Goal: Task Accomplishment & Management: Manage account settings

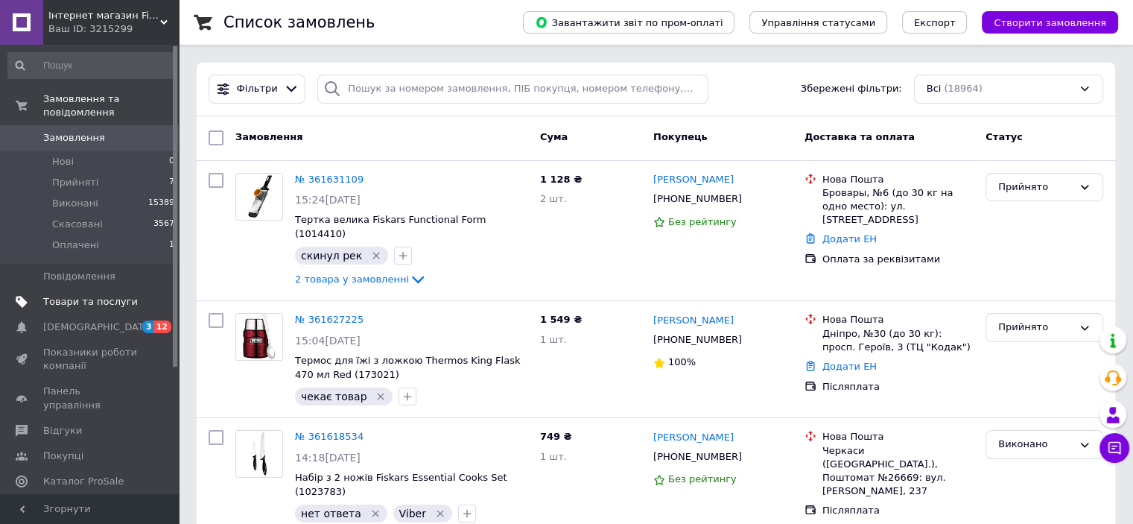
click at [106, 298] on link "Товари та послуги" at bounding box center [91, 301] width 183 height 25
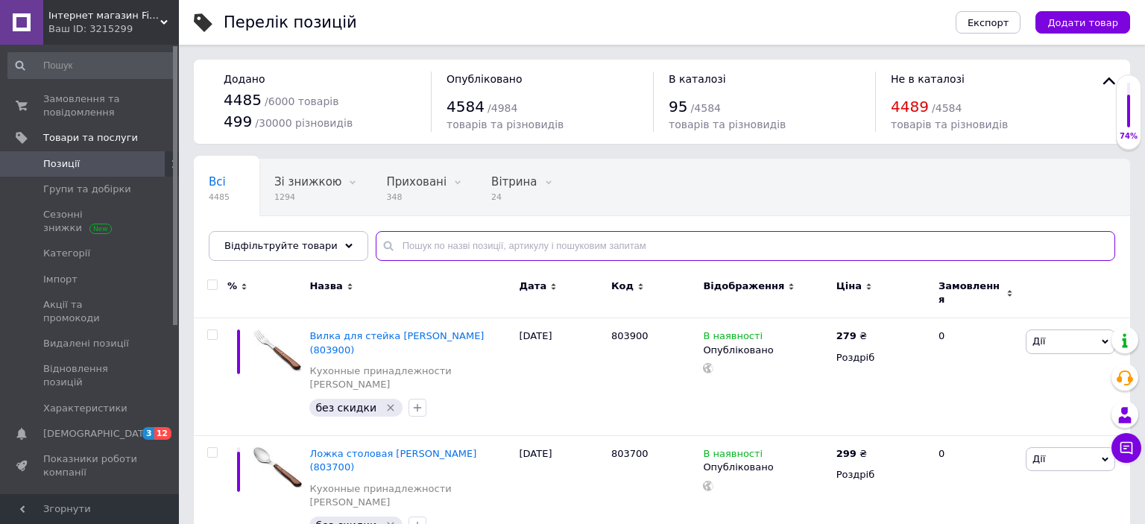
click at [542, 245] on input "text" at bounding box center [745, 246] width 739 height 30
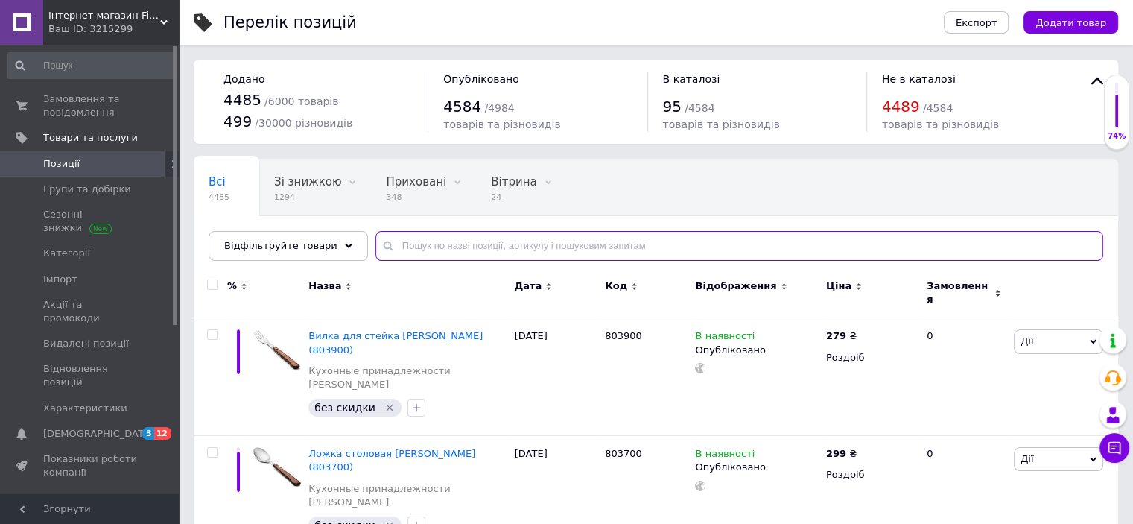
paste input "Stor"
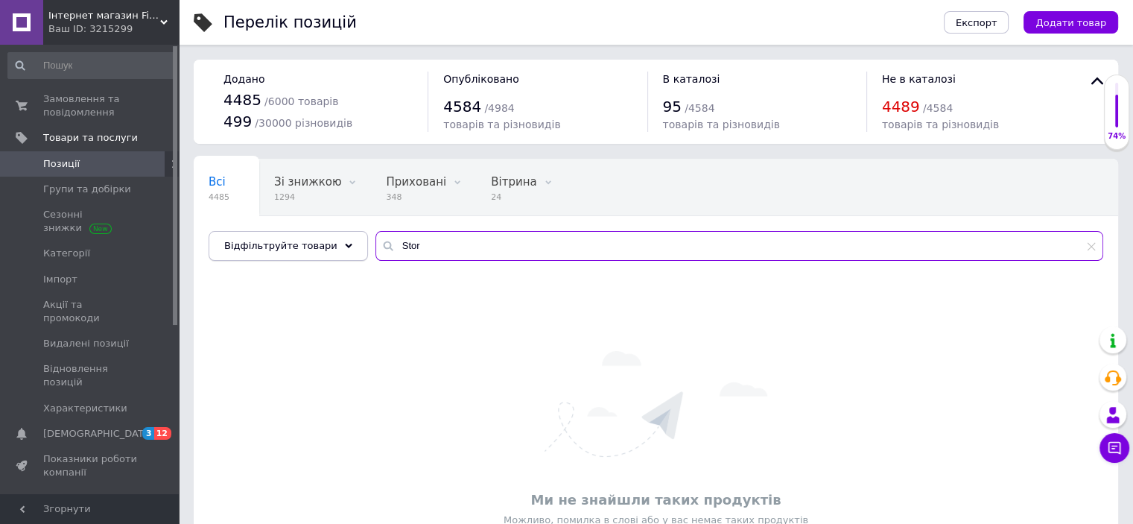
drag, startPoint x: 358, startPoint y: 237, endPoint x: 346, endPoint y: 235, distance: 12.1
click at [346, 235] on div "Відфільтруйте товари Stor" at bounding box center [656, 246] width 895 height 30
paste input "PMTS 180 C3"
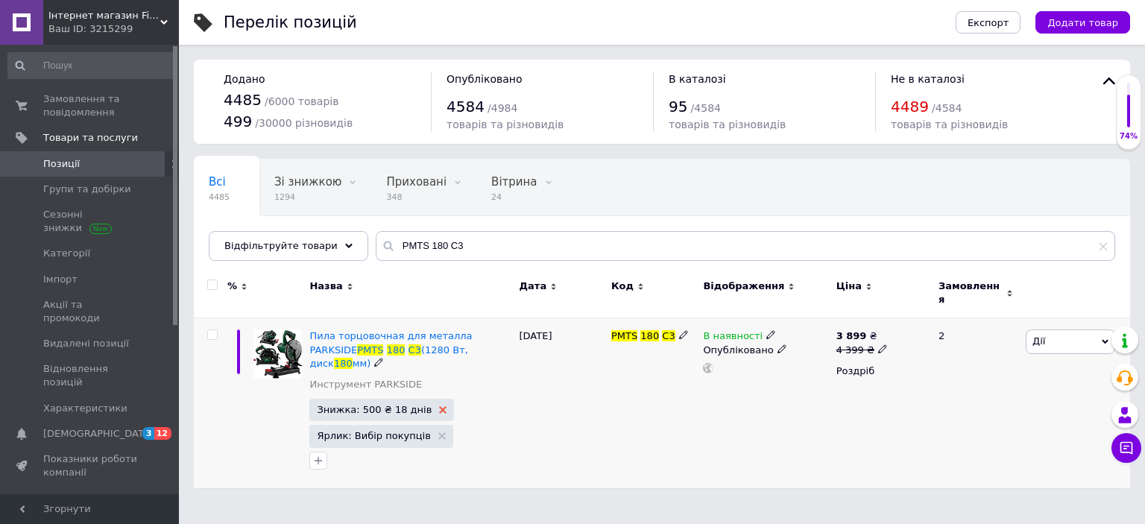
click at [439, 406] on use at bounding box center [442, 409] width 7 height 7
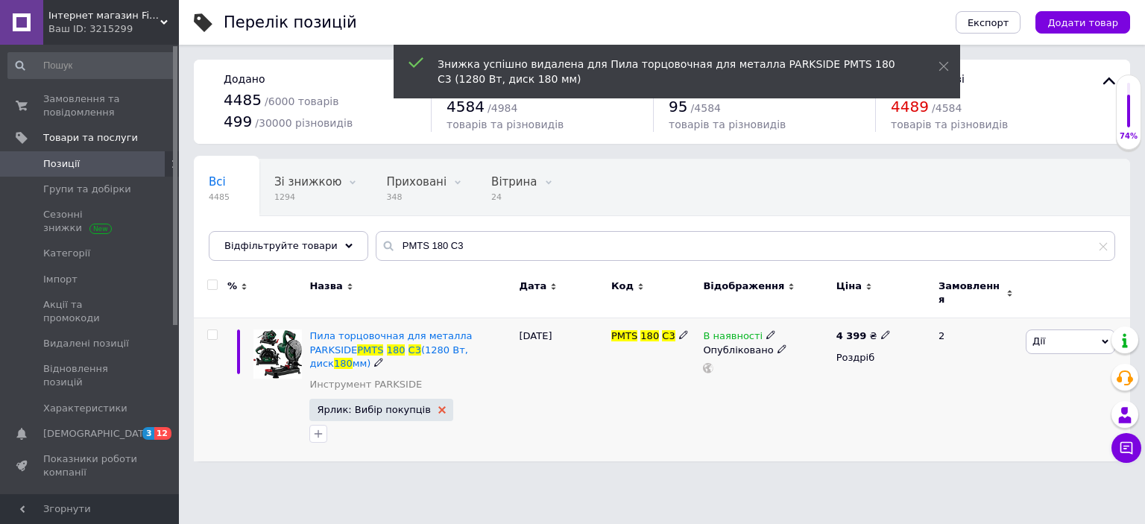
click at [438, 406] on use at bounding box center [441, 409] width 7 height 7
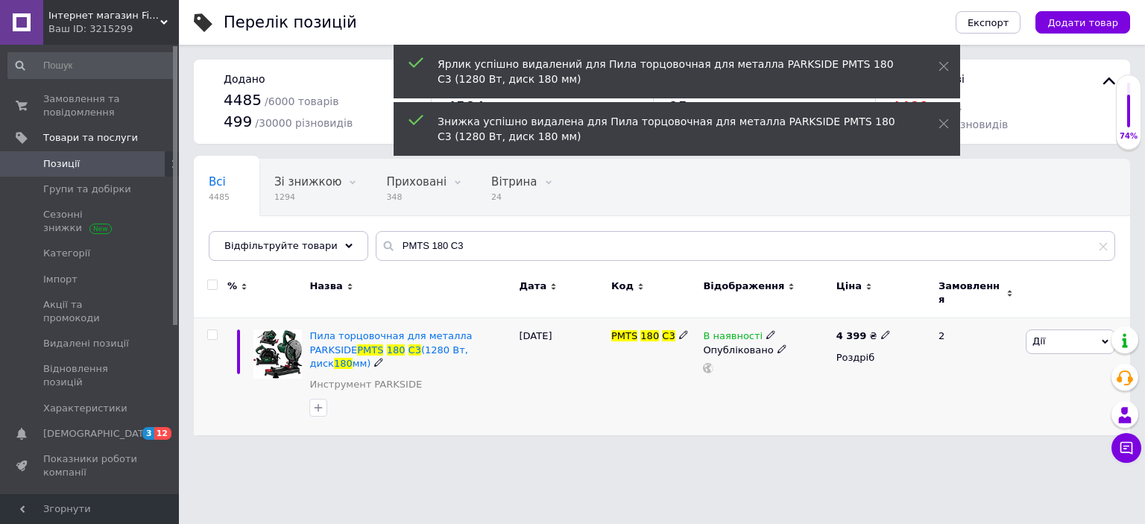
click at [766, 330] on icon at bounding box center [770, 334] width 9 height 9
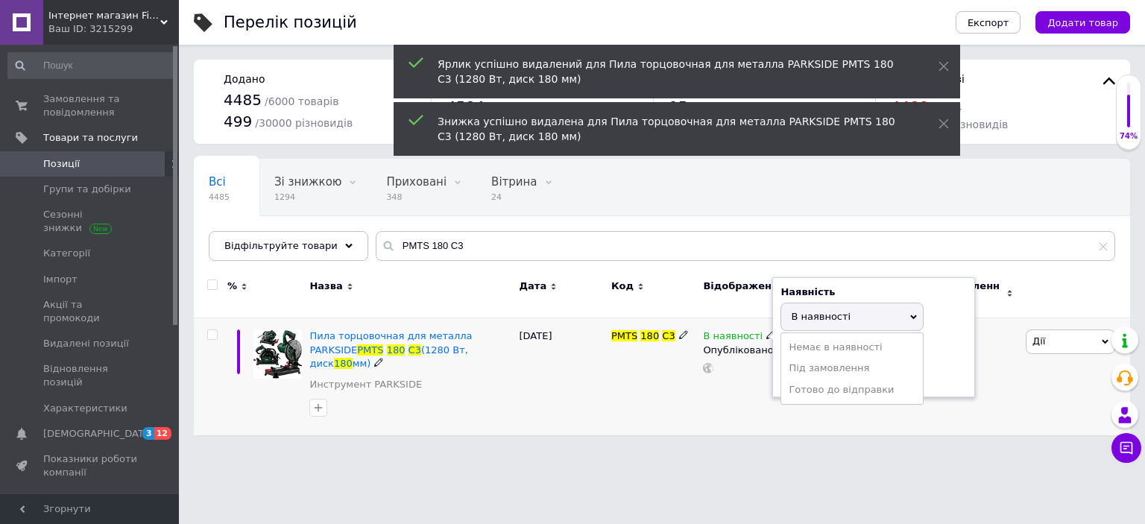
drag, startPoint x: 820, startPoint y: 342, endPoint x: 636, endPoint y: 388, distance: 189.6
click at [820, 341] on li "Немає в наявності" at bounding box center [852, 347] width 142 height 21
click at [578, 403] on div "[DATE]" at bounding box center [562, 376] width 92 height 117
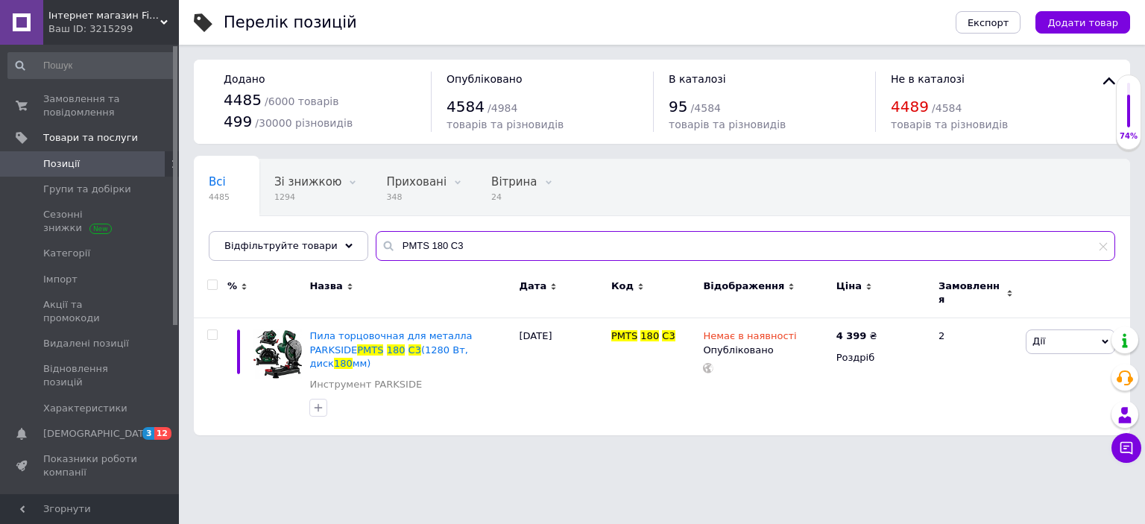
drag, startPoint x: 452, startPoint y: 241, endPoint x: 361, endPoint y: 231, distance: 92.2
click at [379, 233] on input "PMTS 180 C3" at bounding box center [745, 246] width 739 height 30
paste input "55510"
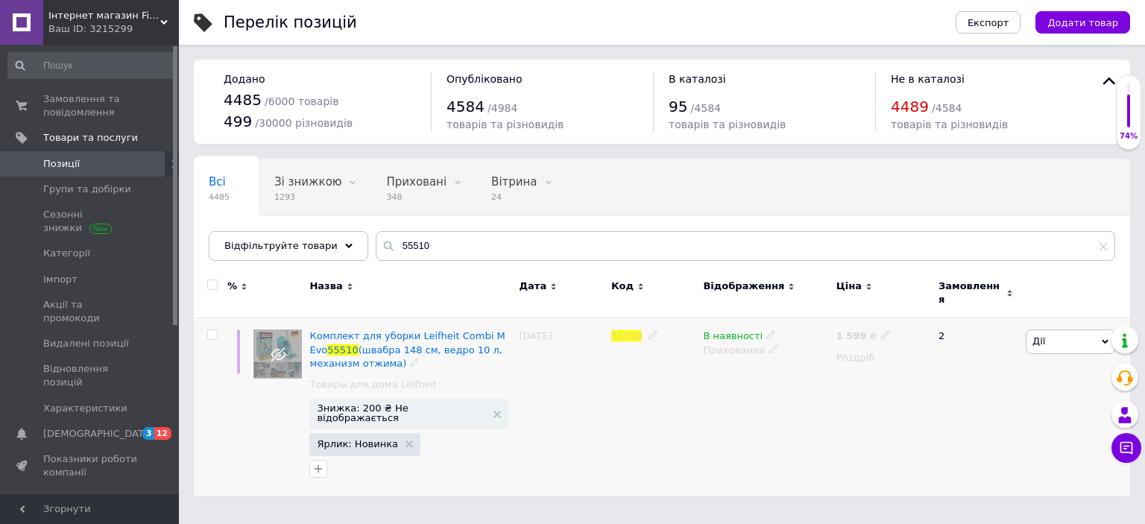
click at [766, 330] on icon at bounding box center [770, 334] width 9 height 9
click at [806, 337] on li "Немає в наявності" at bounding box center [852, 347] width 142 height 21
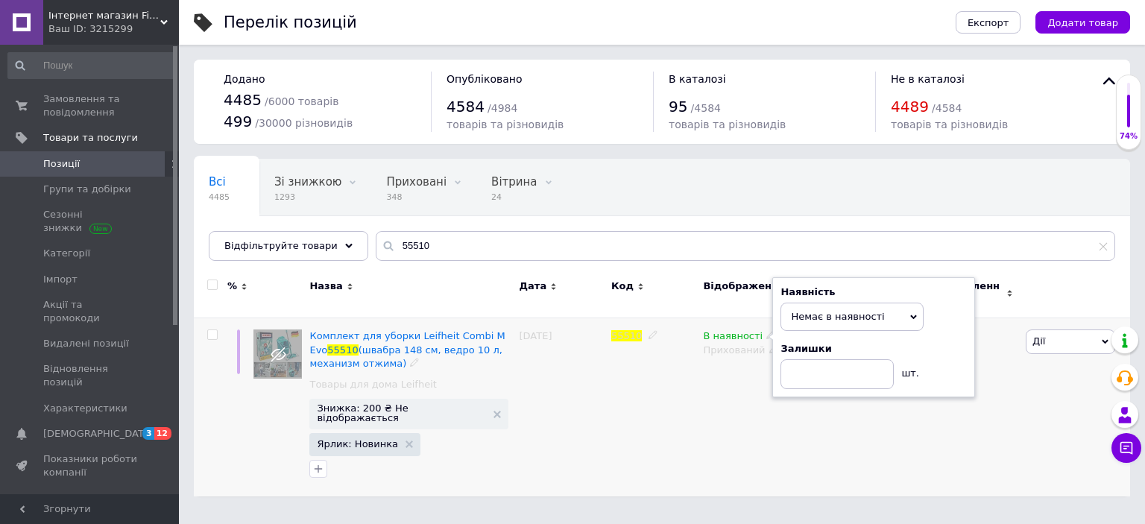
click at [540, 420] on div "[DATE]" at bounding box center [562, 407] width 92 height 178
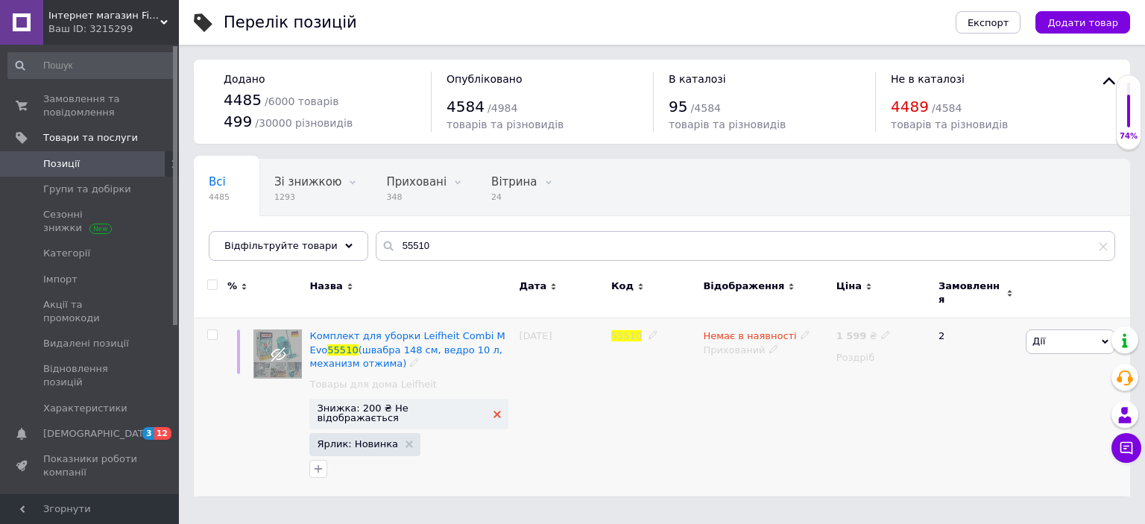
click at [493, 411] on use at bounding box center [496, 414] width 7 height 7
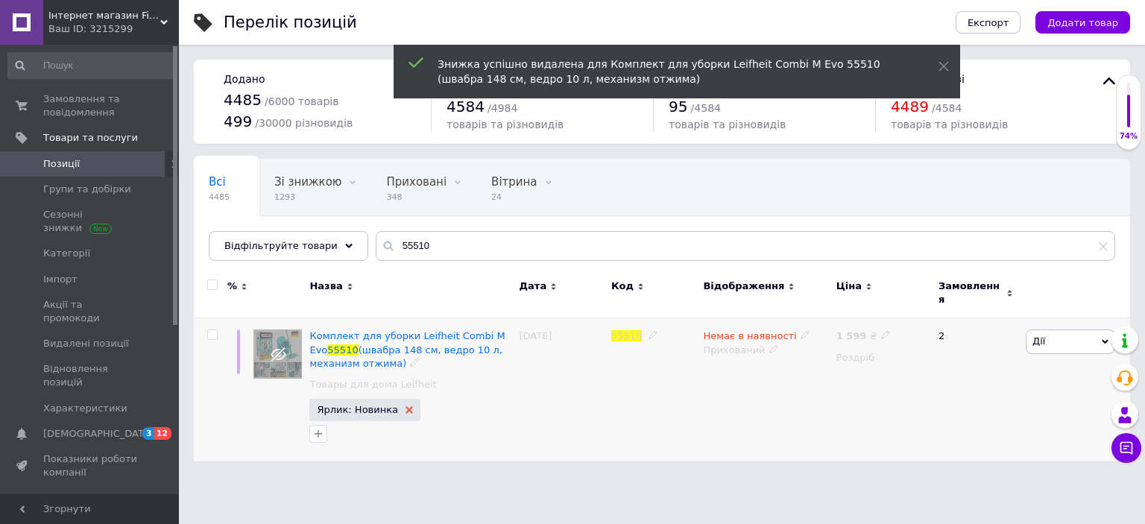
click at [405, 406] on use at bounding box center [408, 409] width 7 height 7
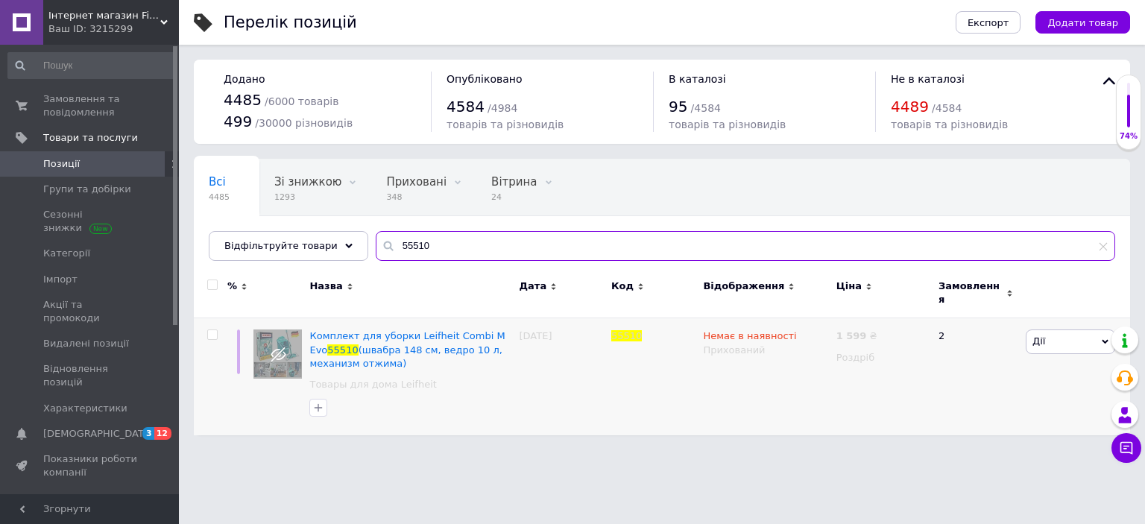
drag, startPoint x: 437, startPoint y: 241, endPoint x: 325, endPoint y: 223, distance: 113.2
click at [325, 223] on div "Всі 4485 Зі знижкою 1293 Видалити Редагувати Приховані 348 Видалити Редагувати …" at bounding box center [662, 210] width 936 height 102
paste input "010335"
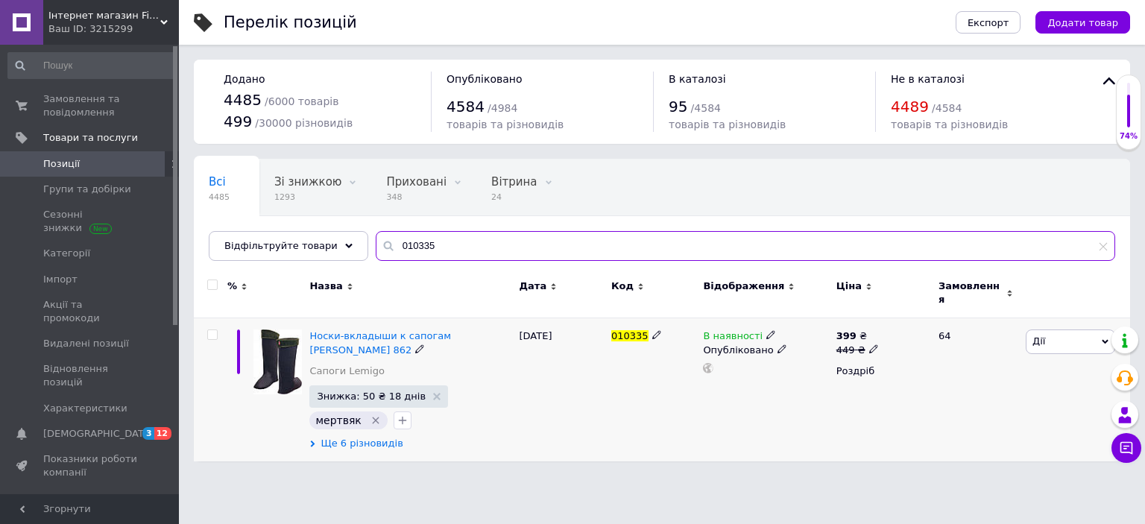
type input "010335"
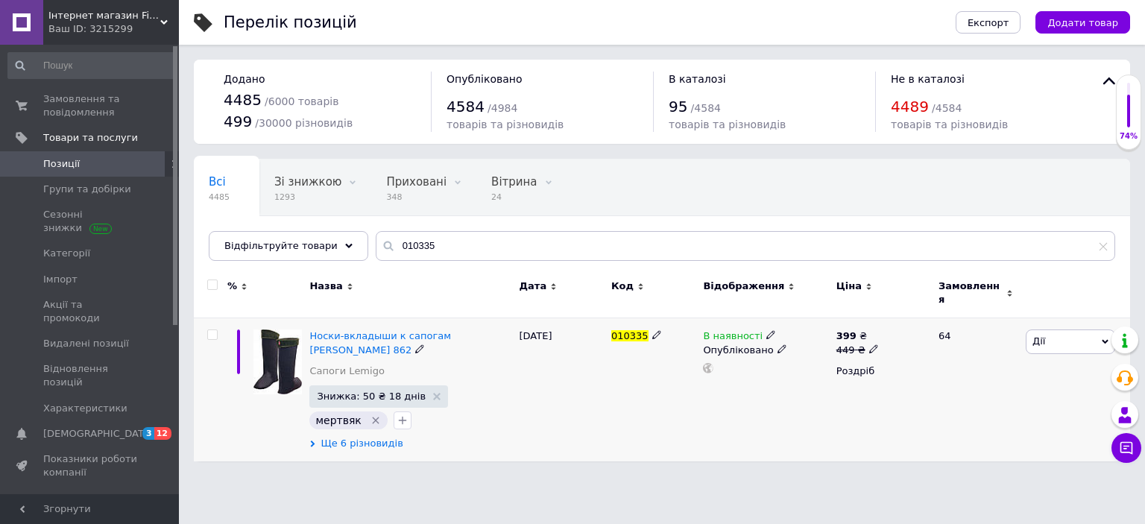
click at [377, 437] on span "Ще 6 різновидів" at bounding box center [361, 443] width 82 height 13
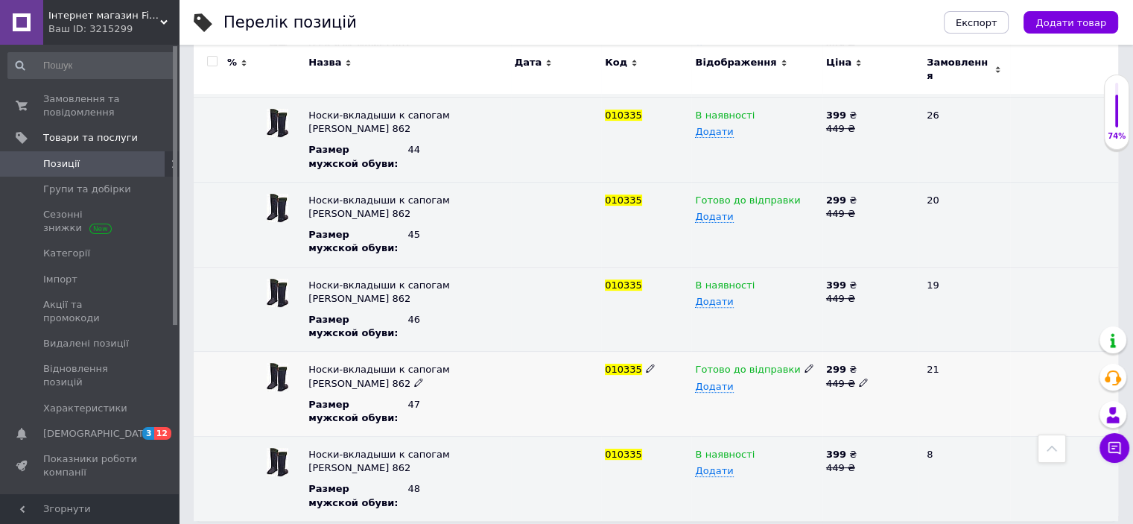
scroll to position [451, 0]
click at [805, 363] on icon at bounding box center [809, 367] width 9 height 9
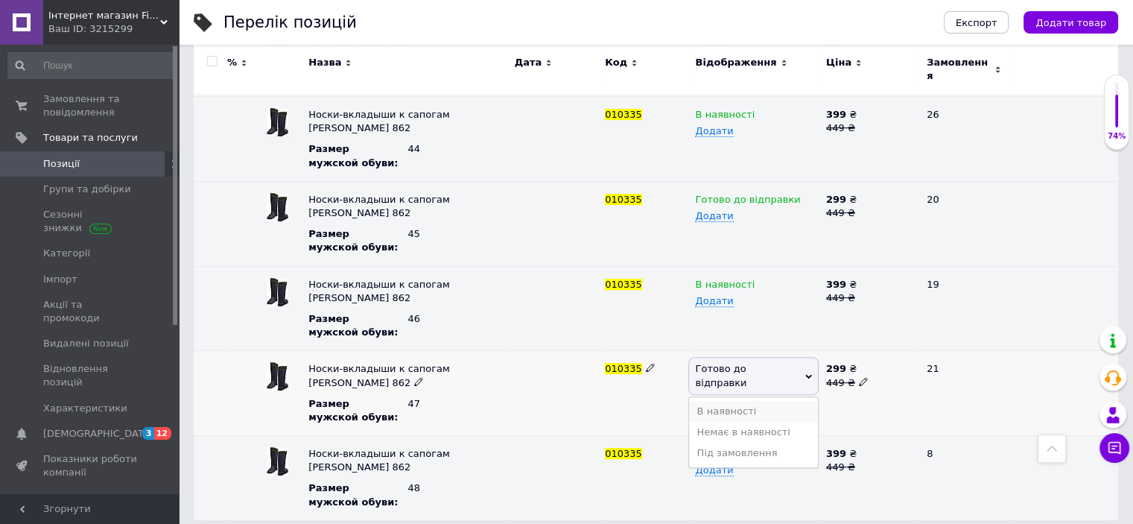
click at [754, 401] on li "В наявності" at bounding box center [753, 411] width 128 height 21
click at [591, 381] on div at bounding box center [556, 393] width 90 height 85
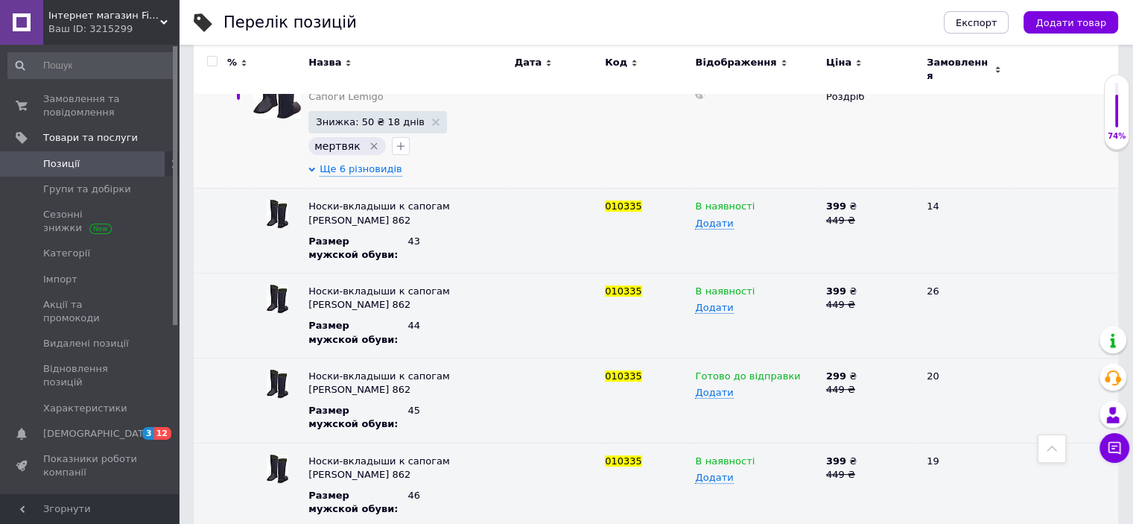
scroll to position [0, 0]
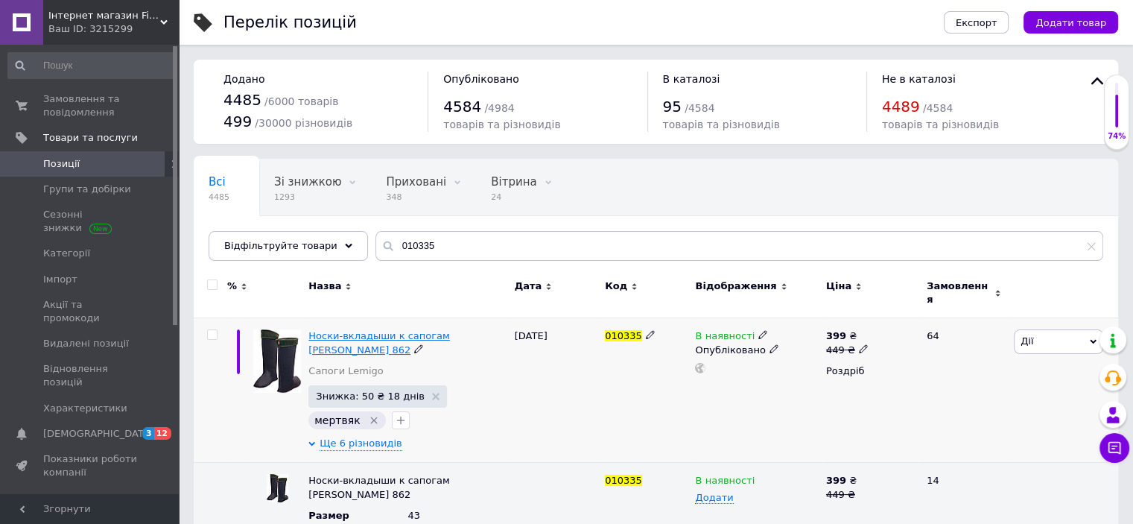
click at [398, 330] on span "Носки-вкладыши к сапогам [PERSON_NAME] 862" at bounding box center [380, 342] width 142 height 25
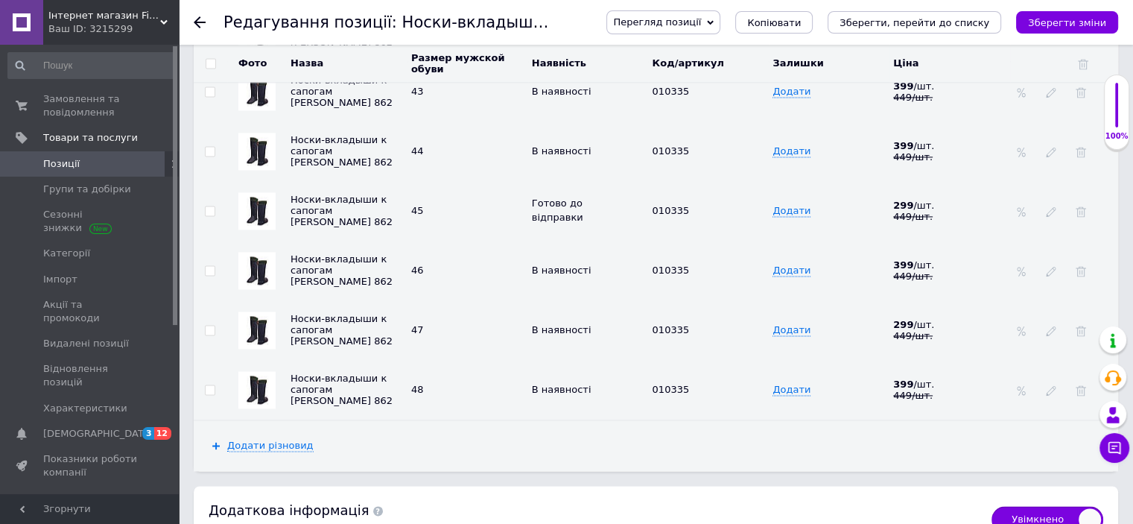
scroll to position [2087, 0]
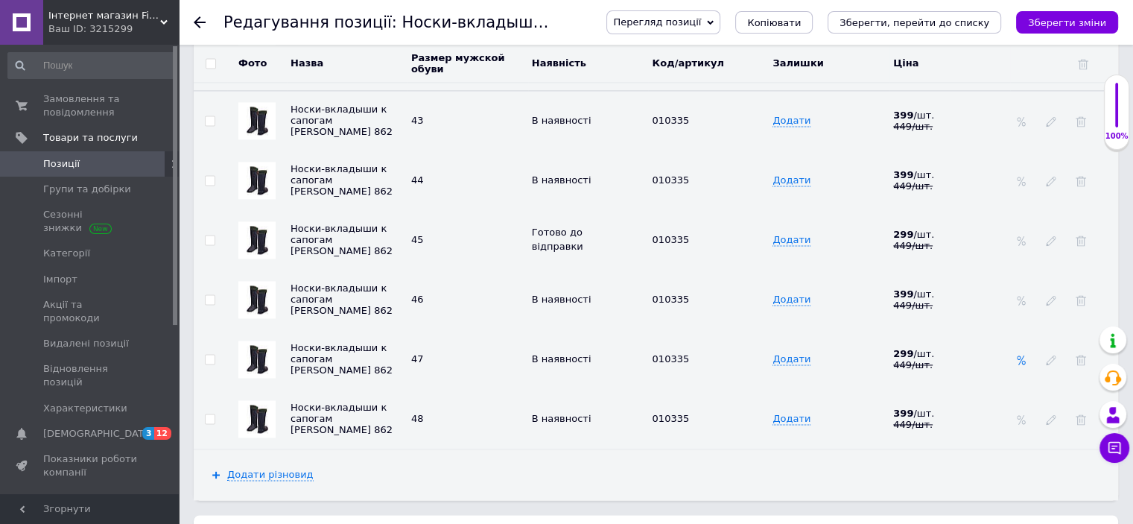
click at [1022, 355] on use at bounding box center [1021, 360] width 8 height 10
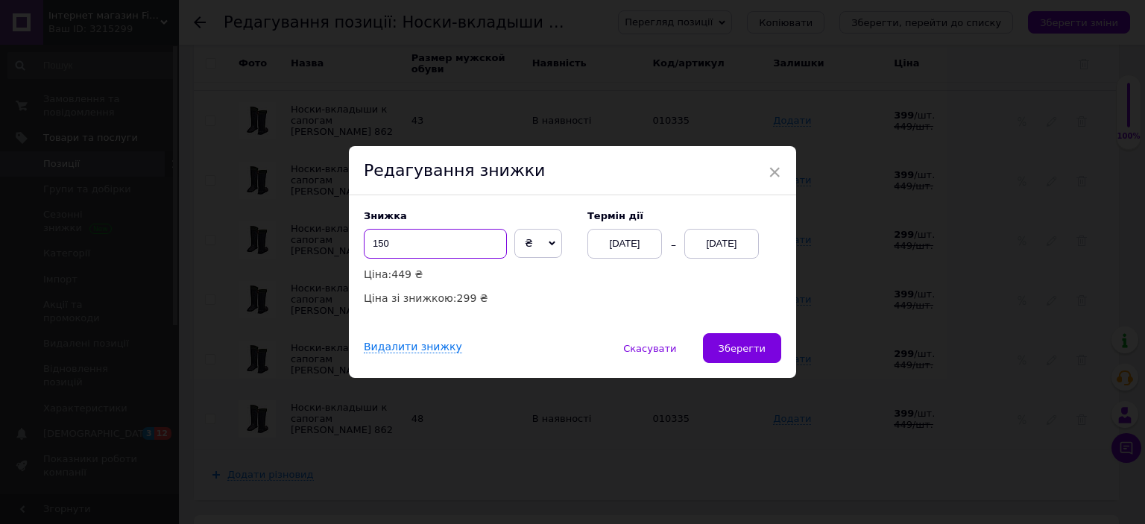
click at [374, 253] on input "150" at bounding box center [435, 244] width 143 height 30
checkbox input "true"
type input "50"
click at [741, 348] on span "Зберегти" at bounding box center [741, 348] width 47 height 11
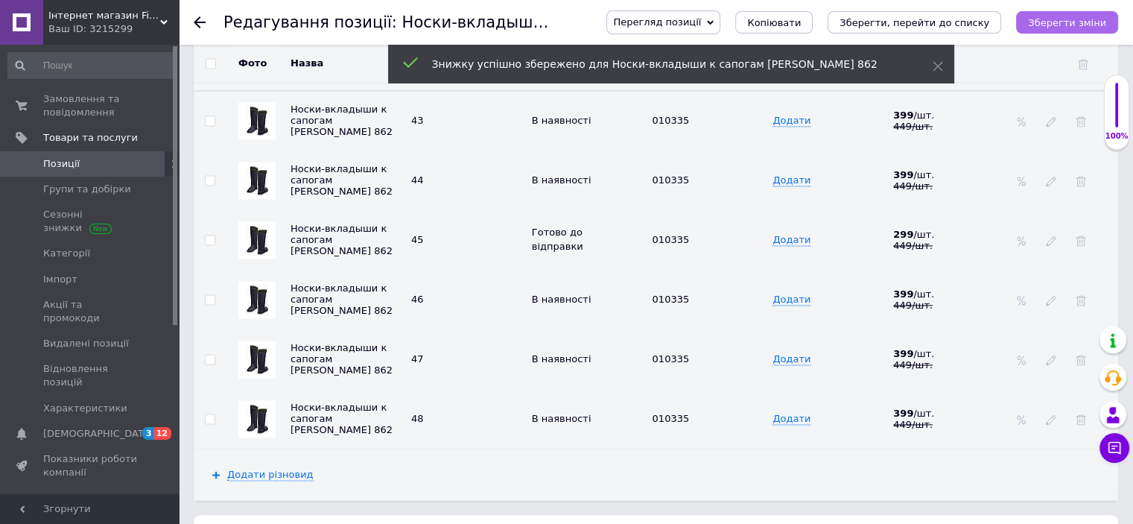
click at [1066, 24] on icon "Зберегти зміни" at bounding box center [1067, 22] width 78 height 11
checkbox input "true"
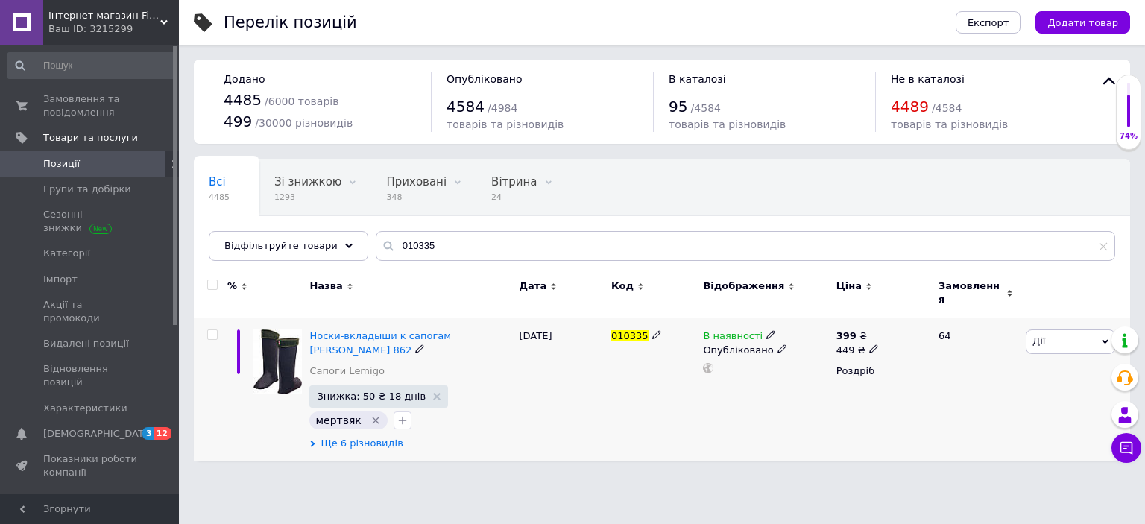
click at [367, 437] on span "Ще 6 різновидів" at bounding box center [361, 443] width 82 height 13
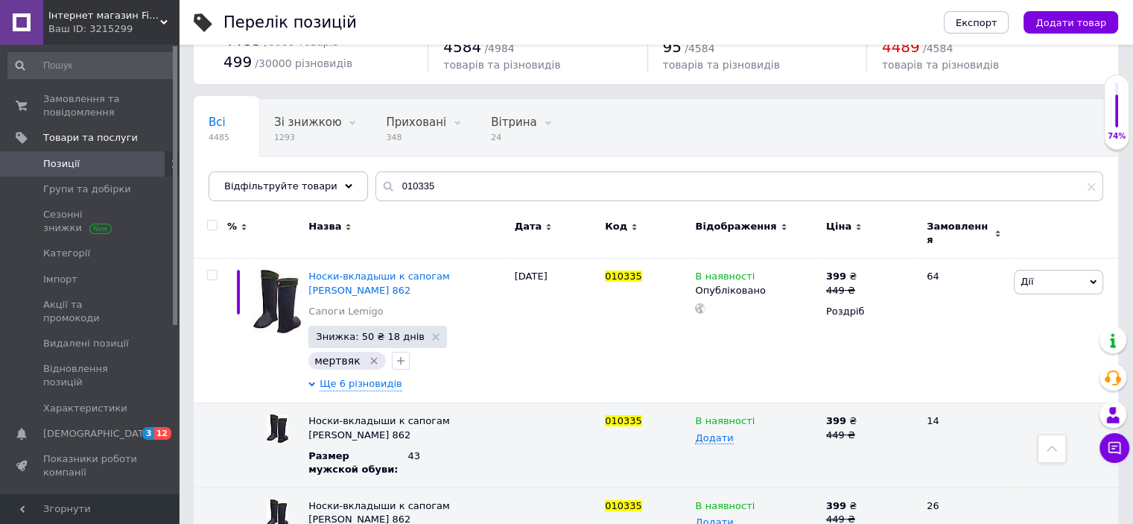
scroll to position [54, 0]
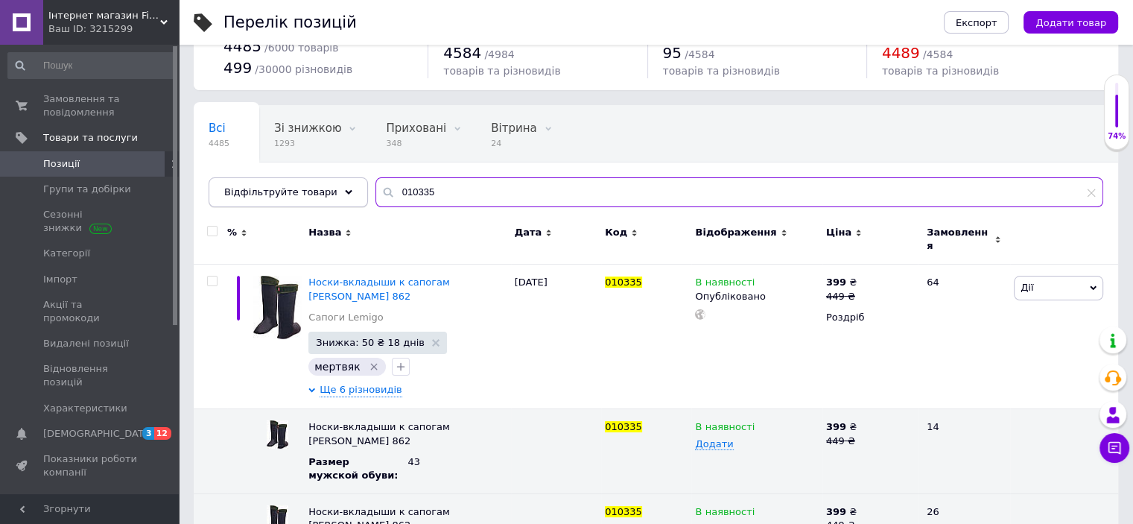
drag, startPoint x: 427, startPoint y: 192, endPoint x: 348, endPoint y: 179, distance: 80.1
click at [348, 179] on div "Відфільтруйте товари 010335" at bounding box center [656, 192] width 895 height 30
paste input "01930"
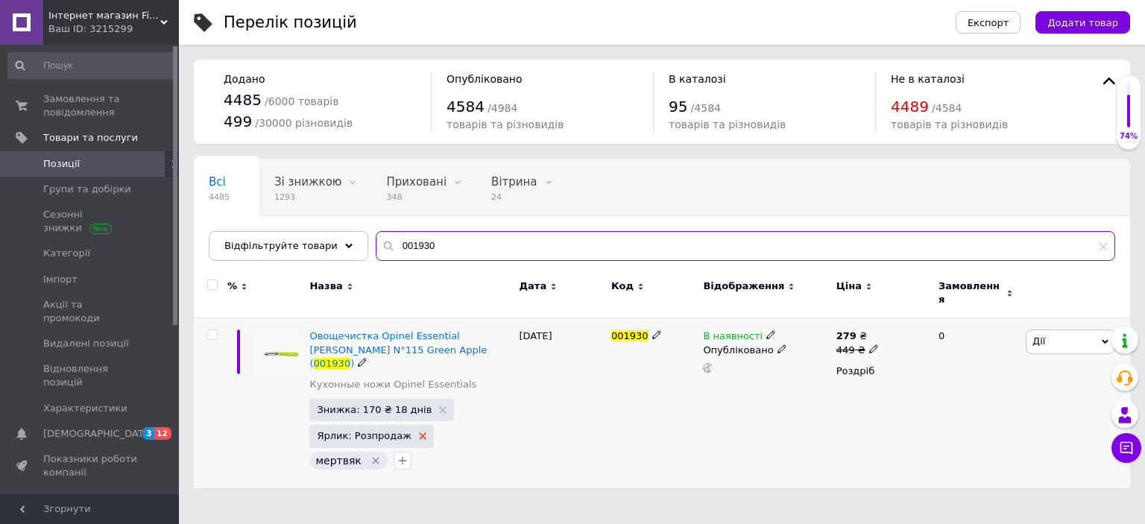
type input "001930"
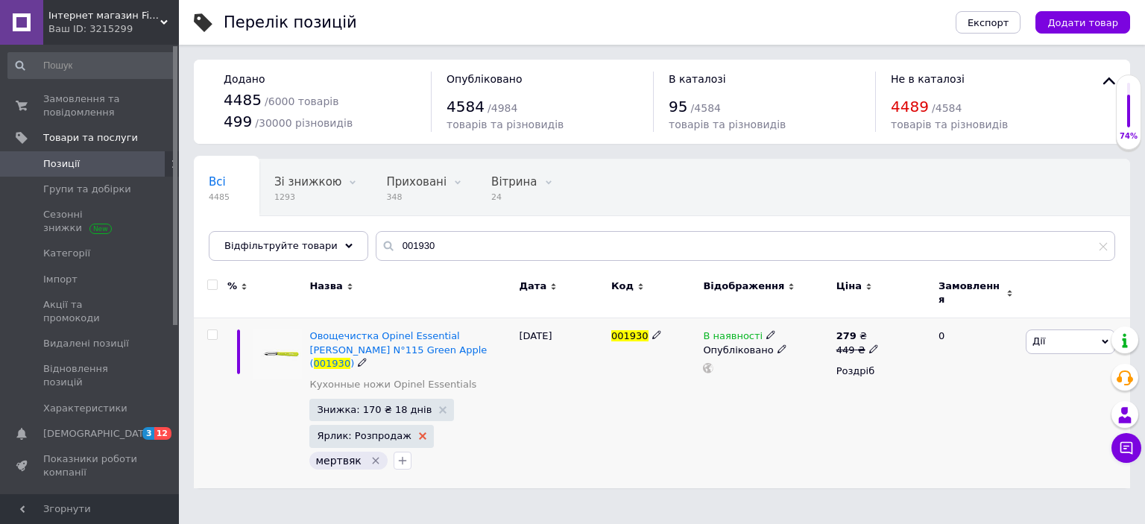
click at [419, 432] on use at bounding box center [422, 435] width 7 height 7
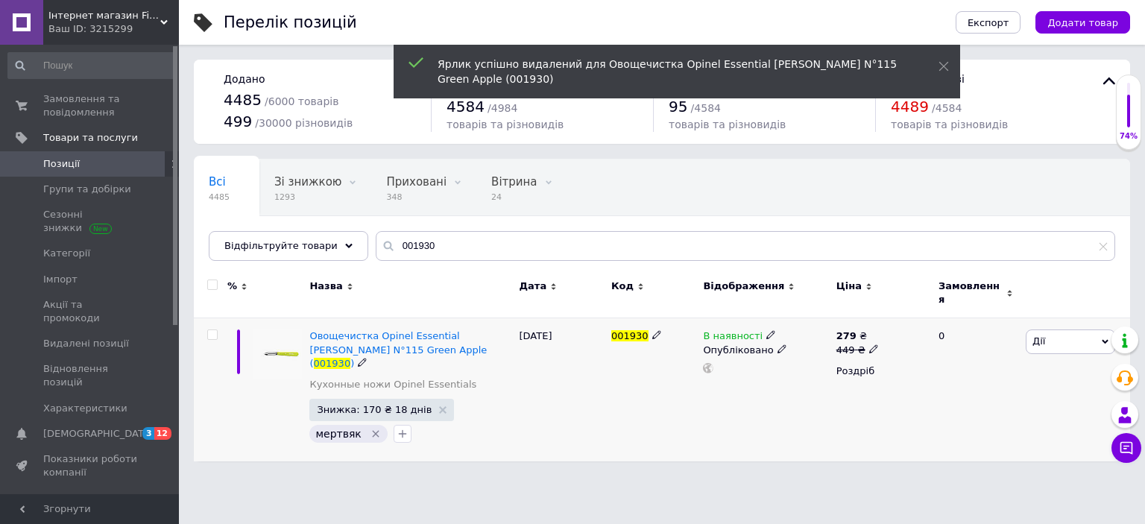
click at [370, 428] on icon "Видалити мітку" at bounding box center [376, 434] width 12 height 12
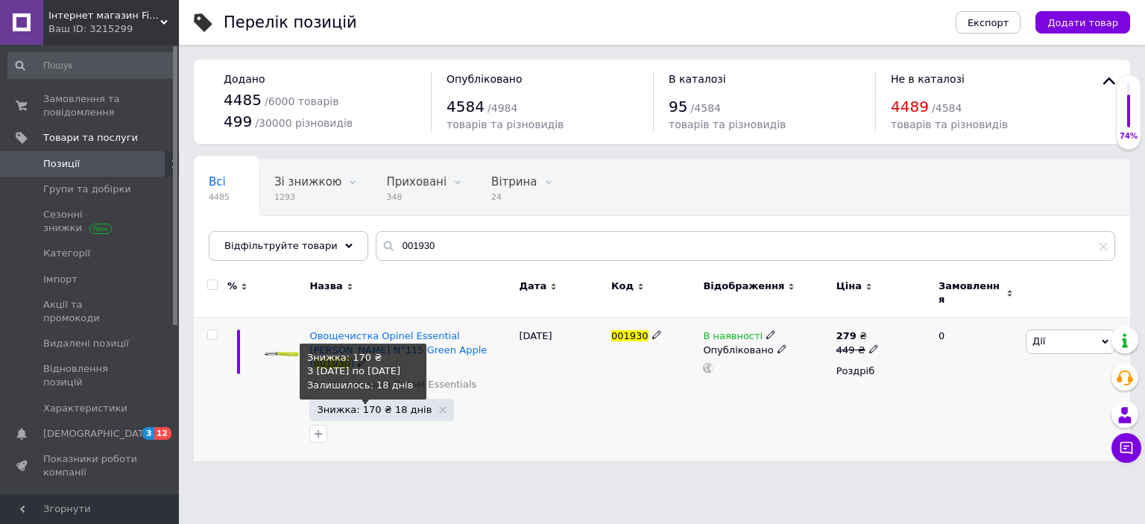
click at [352, 405] on span "Знижка: 170 ₴ 18 днів" at bounding box center [374, 410] width 115 height 10
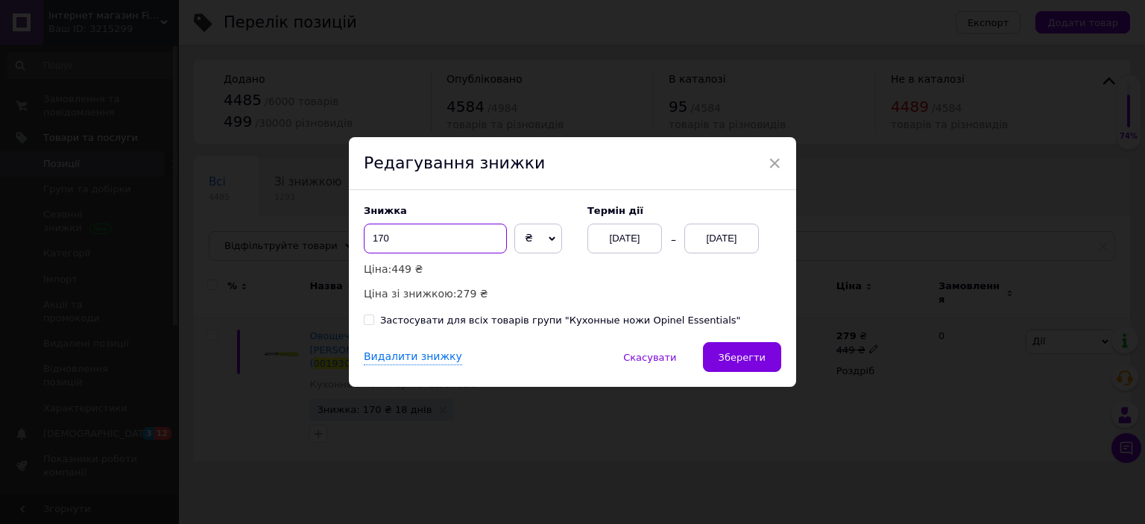
drag, startPoint x: 376, startPoint y: 244, endPoint x: 366, endPoint y: 241, distance: 10.1
click at [366, 241] on input "170" at bounding box center [435, 239] width 143 height 30
type input "70"
click at [753, 362] on span "Зберегти" at bounding box center [741, 357] width 47 height 11
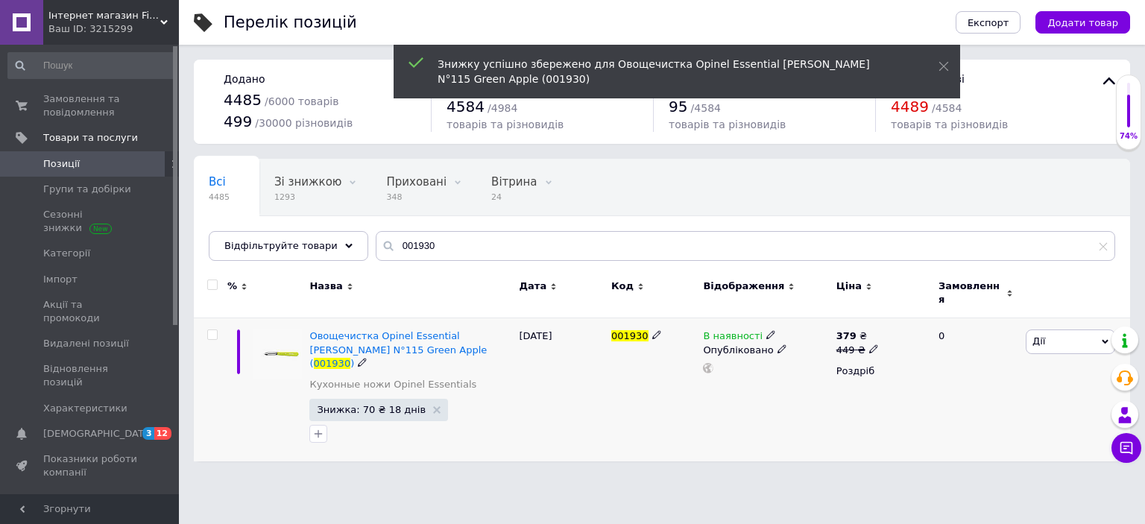
click at [628, 330] on span "001930" at bounding box center [629, 335] width 37 height 11
copy span "001930"
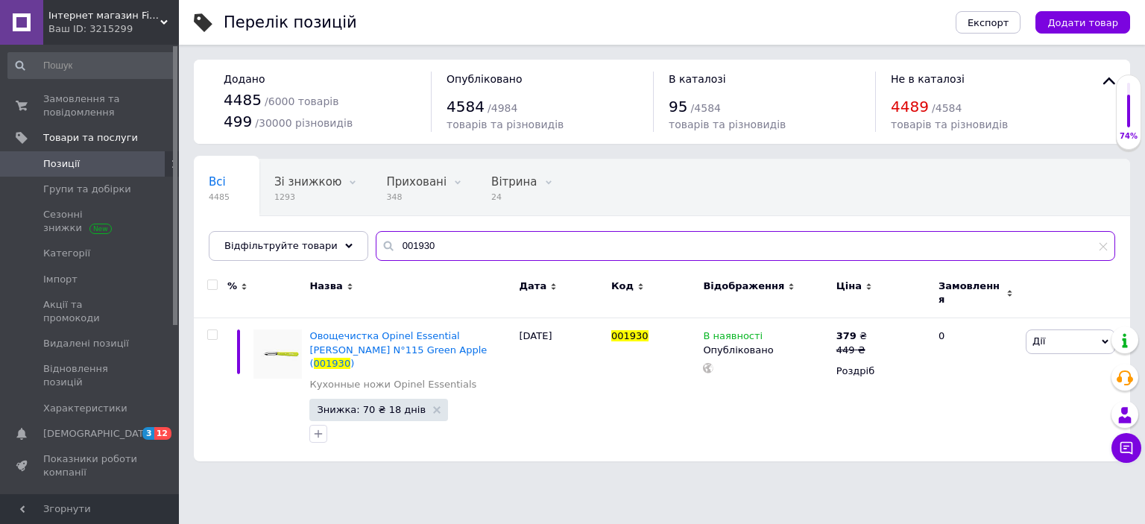
drag, startPoint x: 426, startPoint y: 241, endPoint x: 343, endPoint y: 220, distance: 86.2
click at [344, 221] on div "Всі 4485 Зі знижкою 1293 Видалити Редагувати Приховані 348 Видалити Редагувати …" at bounding box center [662, 210] width 936 height 102
paste input "1057162"
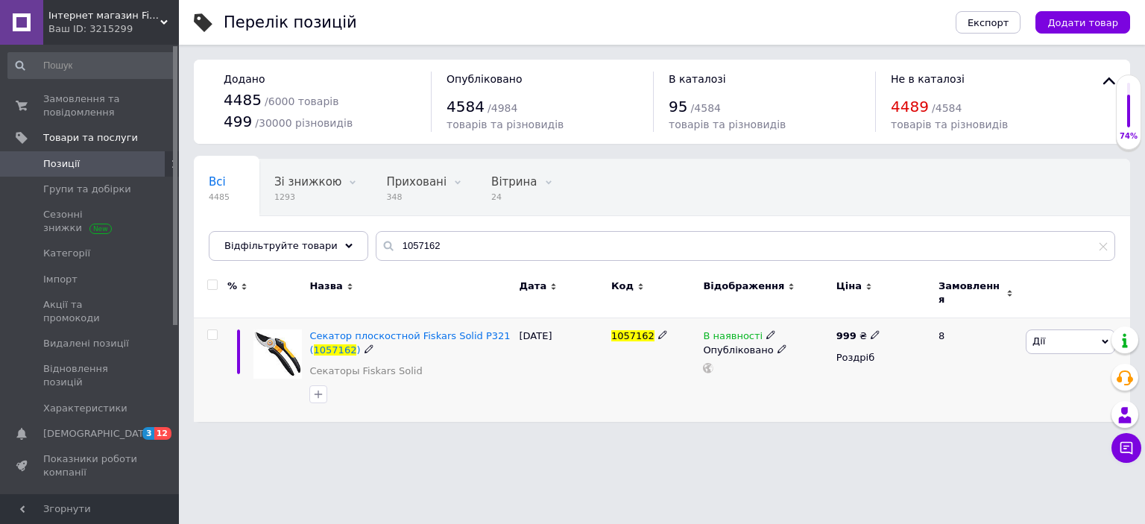
click at [766, 330] on icon at bounding box center [770, 334] width 9 height 9
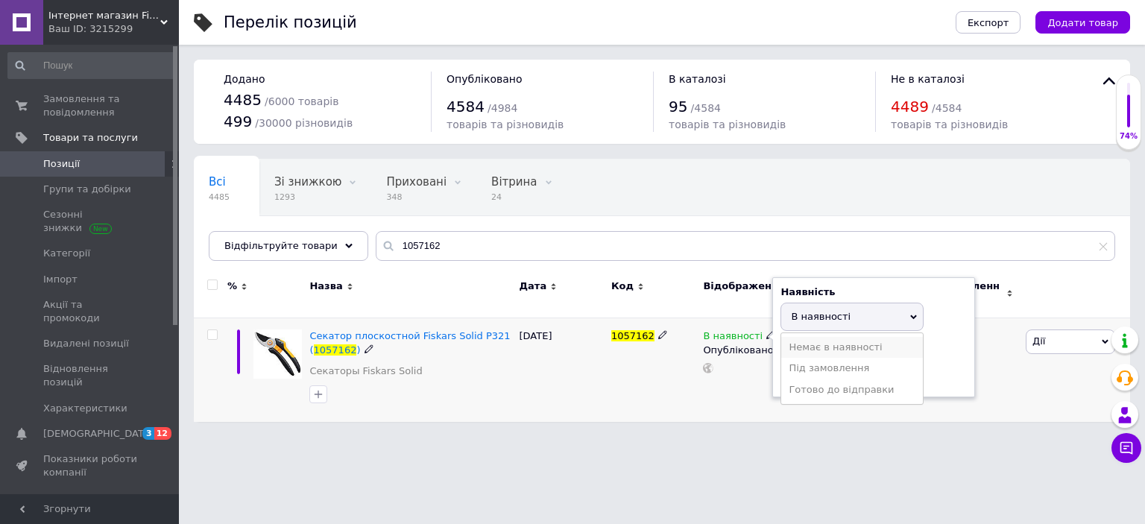
click at [829, 340] on li "Немає в наявності" at bounding box center [852, 347] width 142 height 21
click at [581, 415] on div "Перелік позицій Експорт Додати товар Додано 4485 / 6000 товарів 499 / 30000 різ…" at bounding box center [662, 218] width 966 height 437
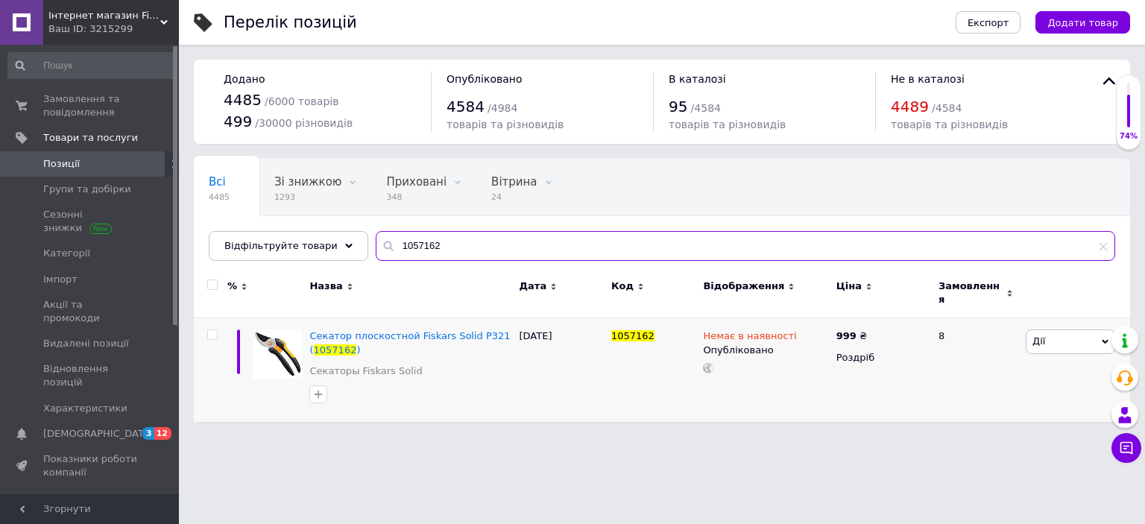
click at [355, 235] on div "Всі 4485 Зі знижкою 1293 Видалити Редагувати Приховані 348 Видалити Редагувати …" at bounding box center [662, 210] width 936 height 102
paste input "56016"
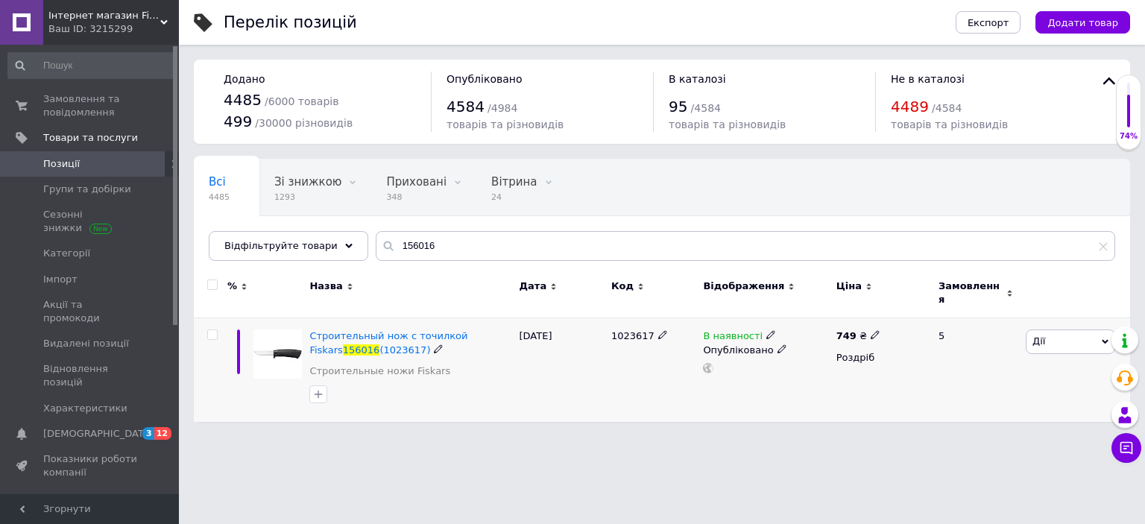
click at [766, 331] on use at bounding box center [770, 335] width 8 height 8
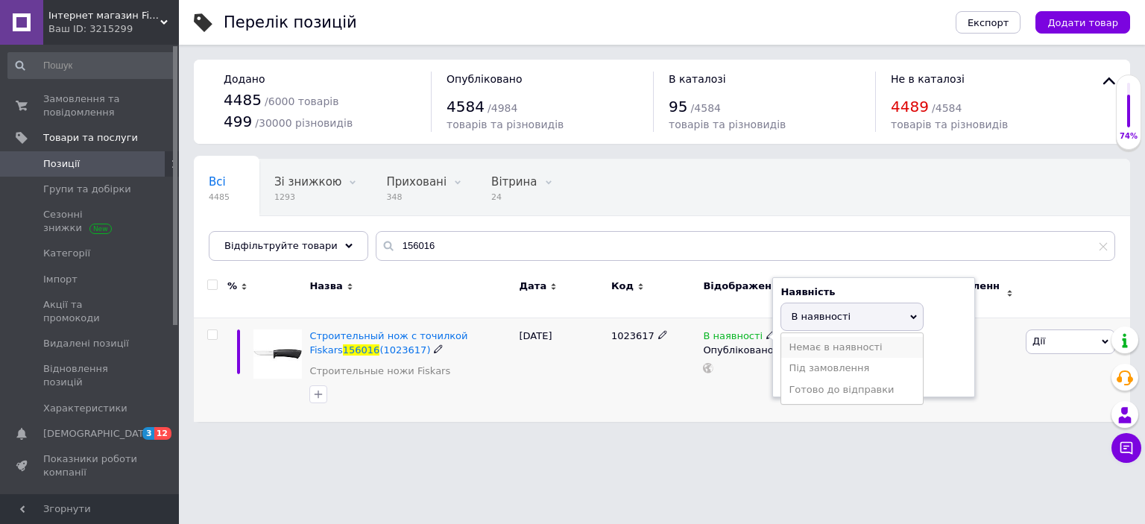
click at [814, 341] on li "Немає в наявності" at bounding box center [852, 347] width 142 height 21
click at [686, 387] on div "1023617" at bounding box center [653, 370] width 92 height 104
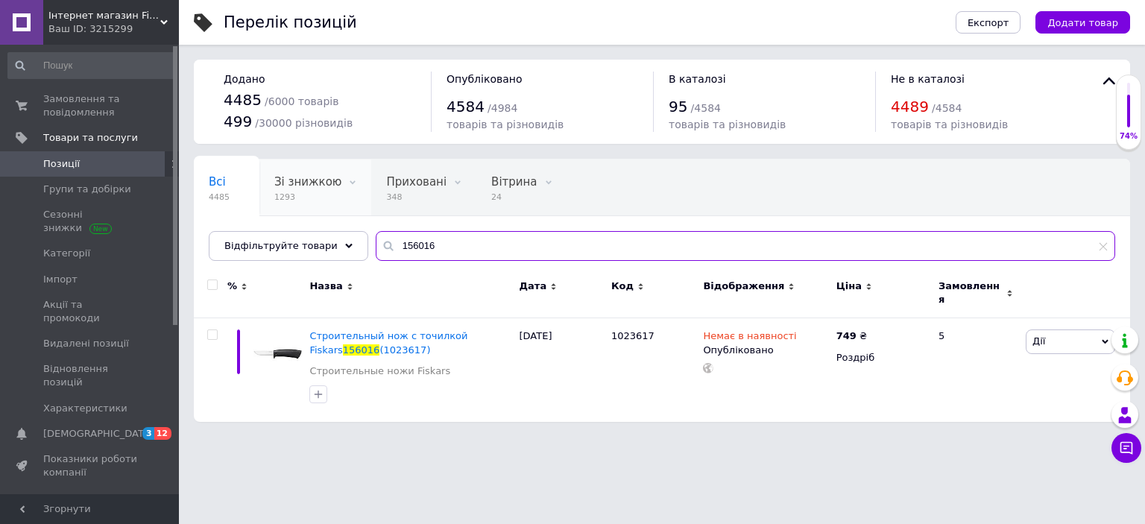
drag, startPoint x: 458, startPoint y: 253, endPoint x: 287, endPoint y: 199, distance: 178.9
click at [287, 199] on div "Всі 4485 Зі знижкою 1293 Видалити Редагувати Приховані 348 Видалити Редагувати …" at bounding box center [662, 210] width 936 height 102
paste input "23880"
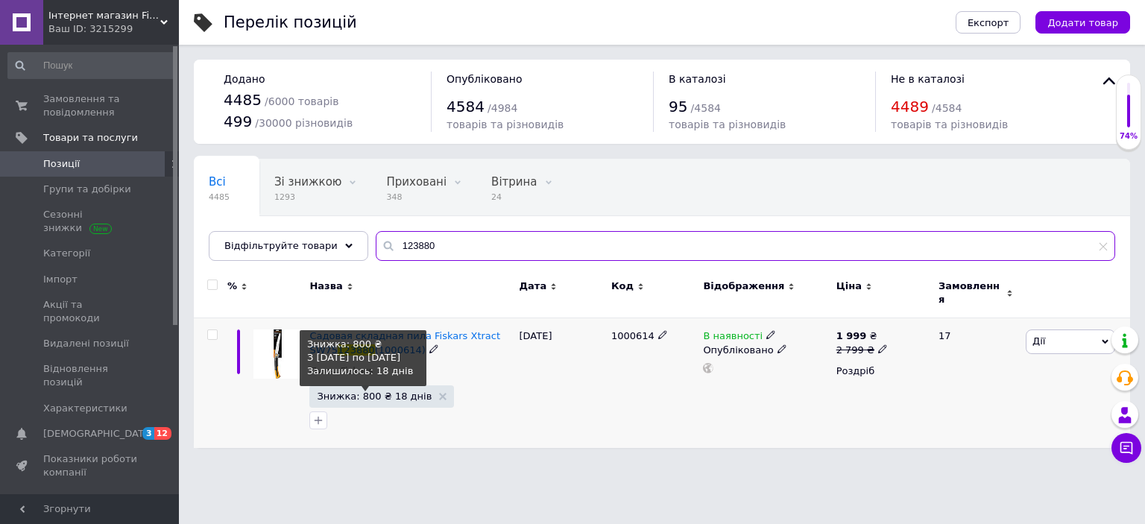
type input "123880"
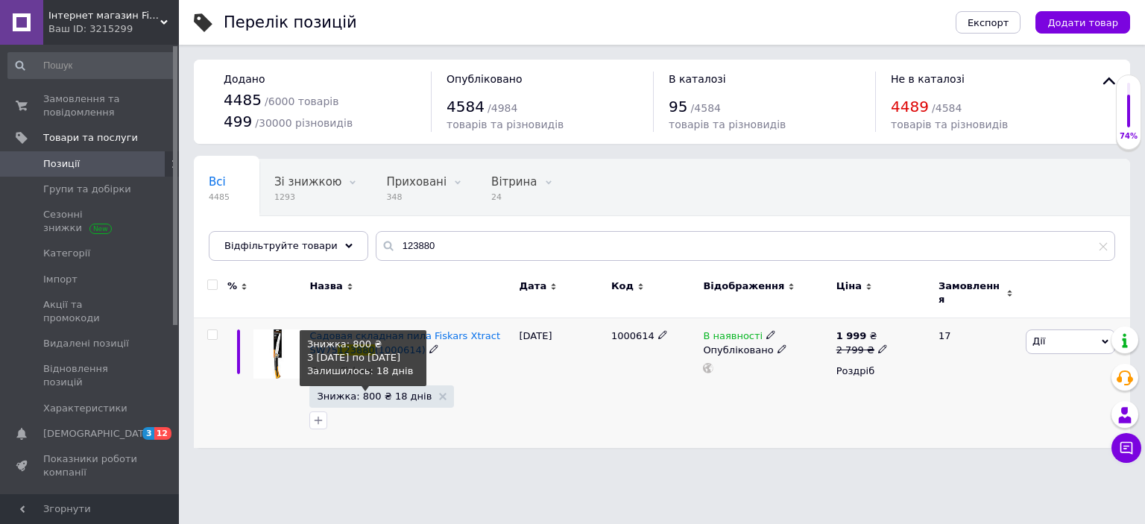
click at [335, 391] on span "Знижка: 800 ₴ 18 днів" at bounding box center [374, 396] width 115 height 10
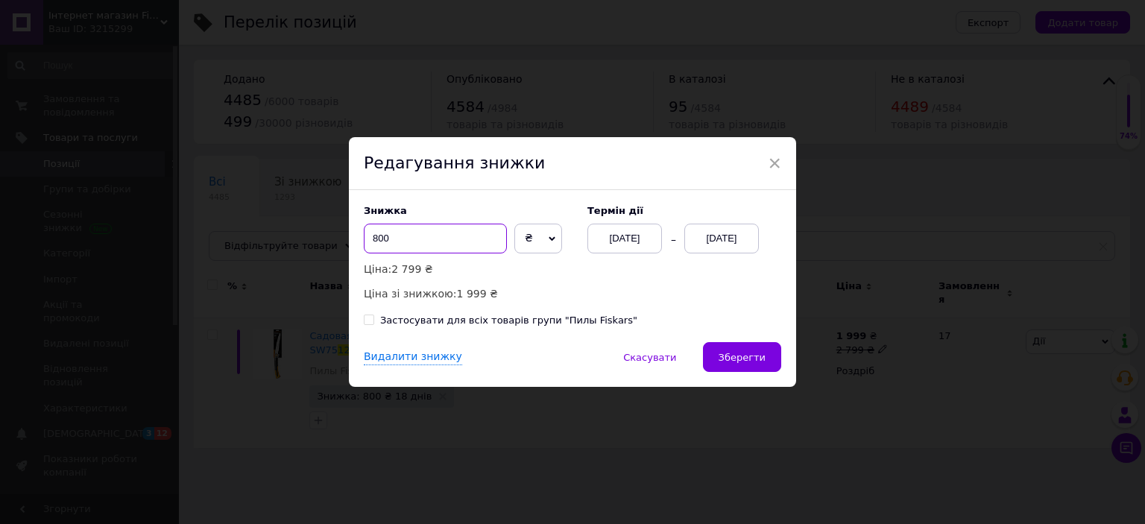
drag, startPoint x: 375, startPoint y: 237, endPoint x: 364, endPoint y: 238, distance: 11.2
click at [364, 238] on input "800" at bounding box center [435, 239] width 143 height 30
type input "700"
click at [742, 368] on button "Зберегти" at bounding box center [742, 357] width 78 height 30
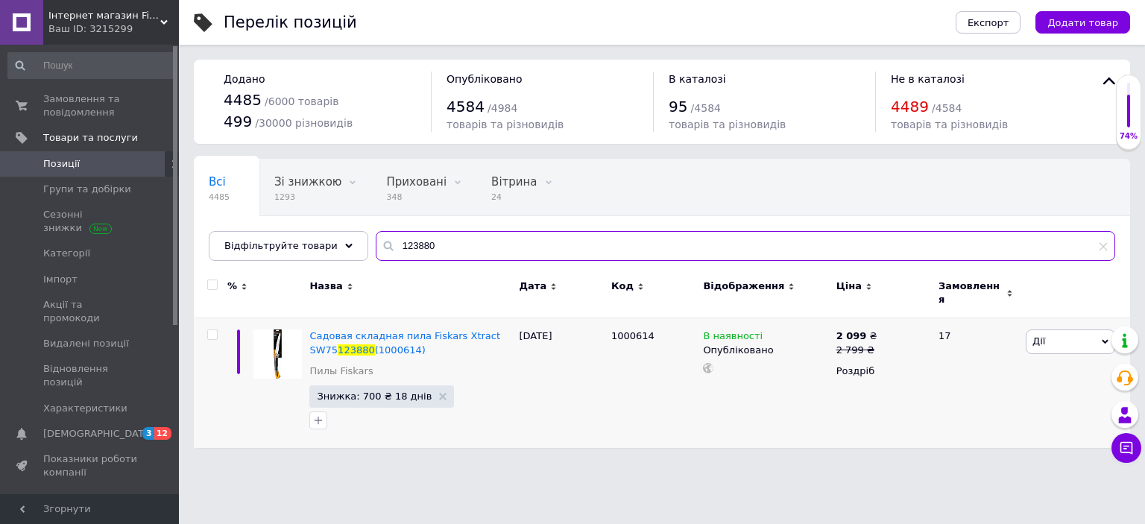
drag, startPoint x: 432, startPoint y: 241, endPoint x: 286, endPoint y: 223, distance: 147.2
click at [286, 223] on div "Всі 4485 Зі знижкою 1293 Видалити Редагувати Приховані 348 Видалити Редагувати …" at bounding box center [662, 210] width 936 height 102
paste input "024162"
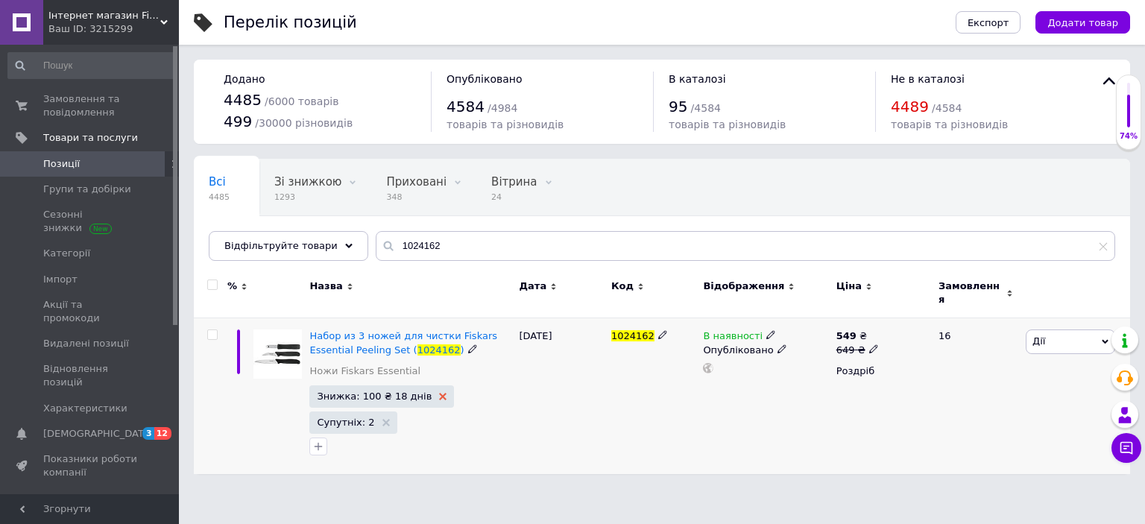
click at [439, 393] on use at bounding box center [442, 396] width 7 height 7
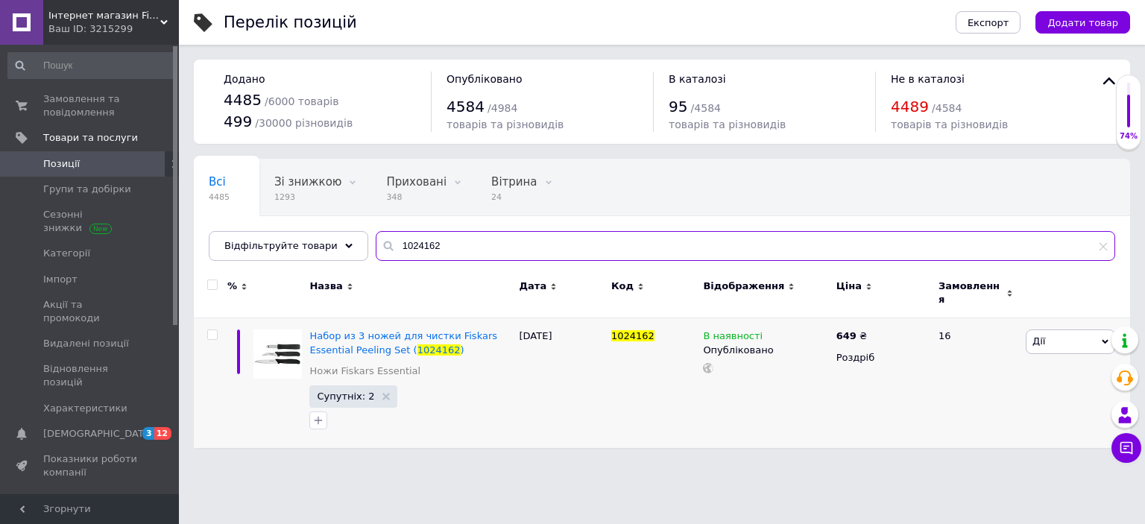
drag, startPoint x: 335, startPoint y: 228, endPoint x: 307, endPoint y: 223, distance: 28.1
click at [307, 223] on div "Всі 4485 Зі знижкою 1293 Видалити Редагувати Приховані 348 Видалити Редагувати …" at bounding box center [662, 210] width 936 height 102
paste input "3783"
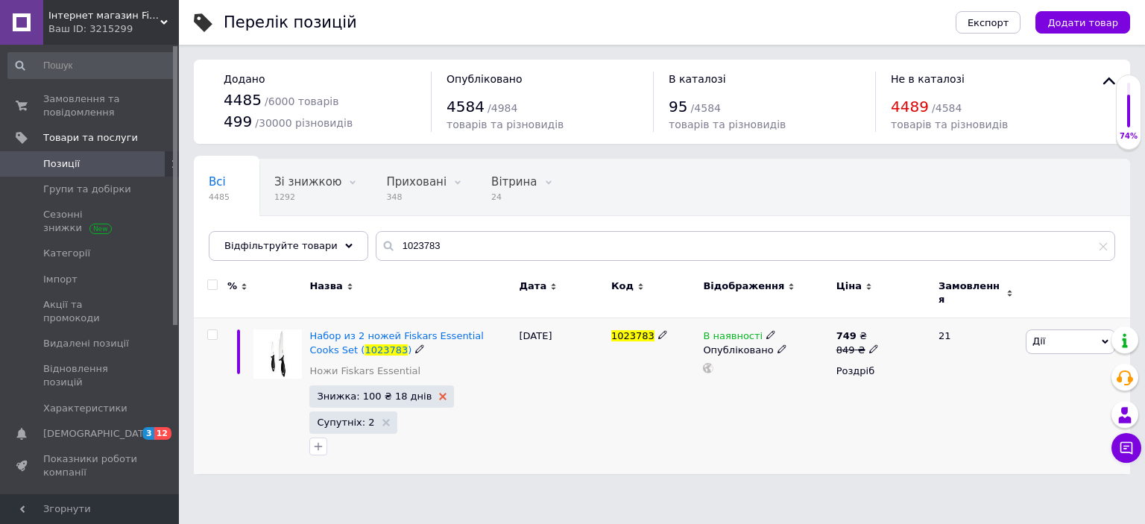
click at [439, 393] on use at bounding box center [442, 396] width 7 height 7
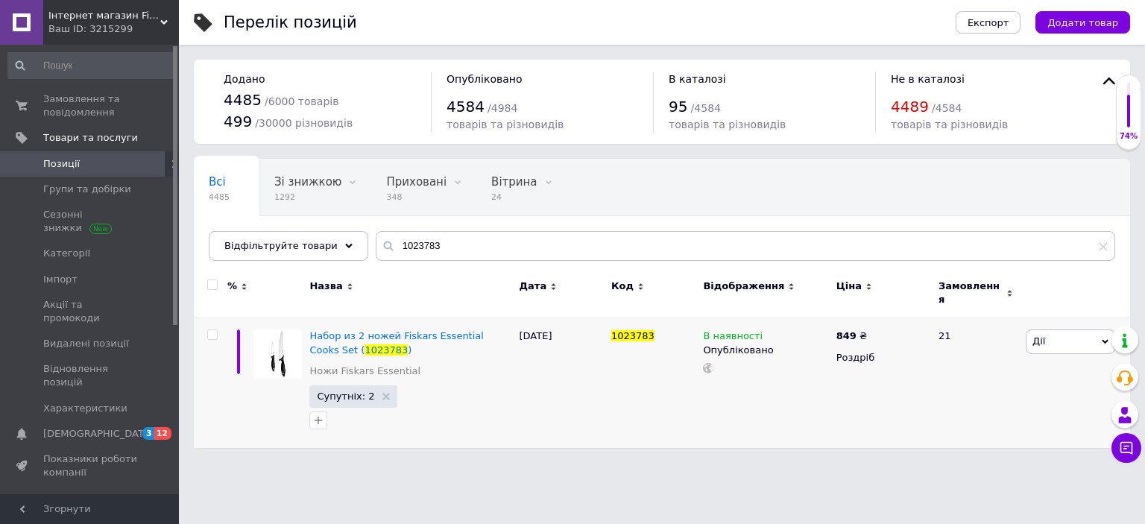
drag, startPoint x: 422, startPoint y: 233, endPoint x: 289, endPoint y: 217, distance: 133.6
click at [289, 217] on div "Всі 4485 Зі знижкою 1292 Видалити Редагувати Приховані 348 Видалити Редагувати …" at bounding box center [662, 217] width 936 height 123
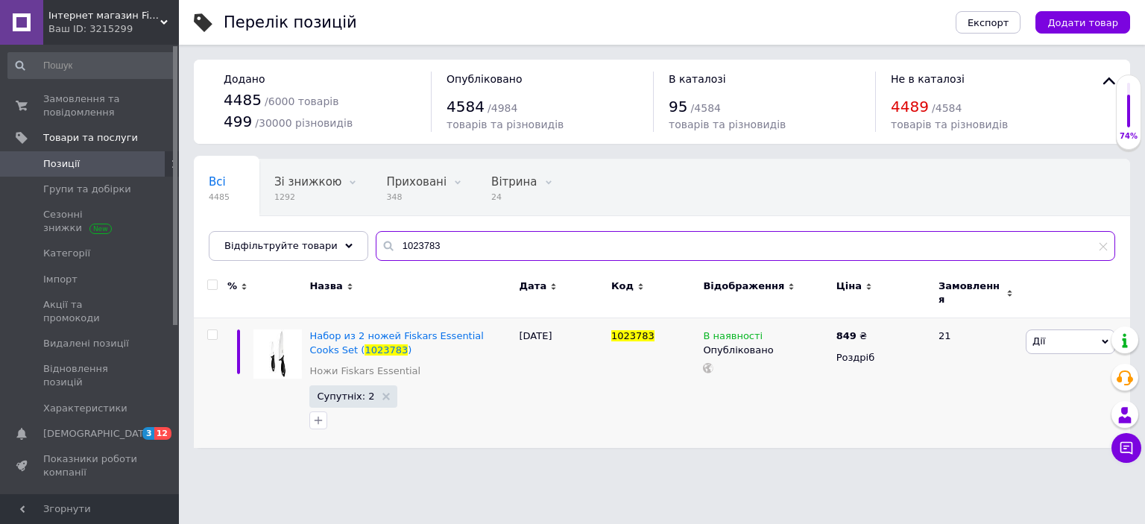
drag, startPoint x: 439, startPoint y: 245, endPoint x: 265, endPoint y: 227, distance: 174.6
click at [265, 227] on div "Всі 4485 Зі знижкою 1292 Видалити Редагувати Приховані 348 Видалити Редагувати …" at bounding box center [662, 210] width 936 height 102
paste input "57557"
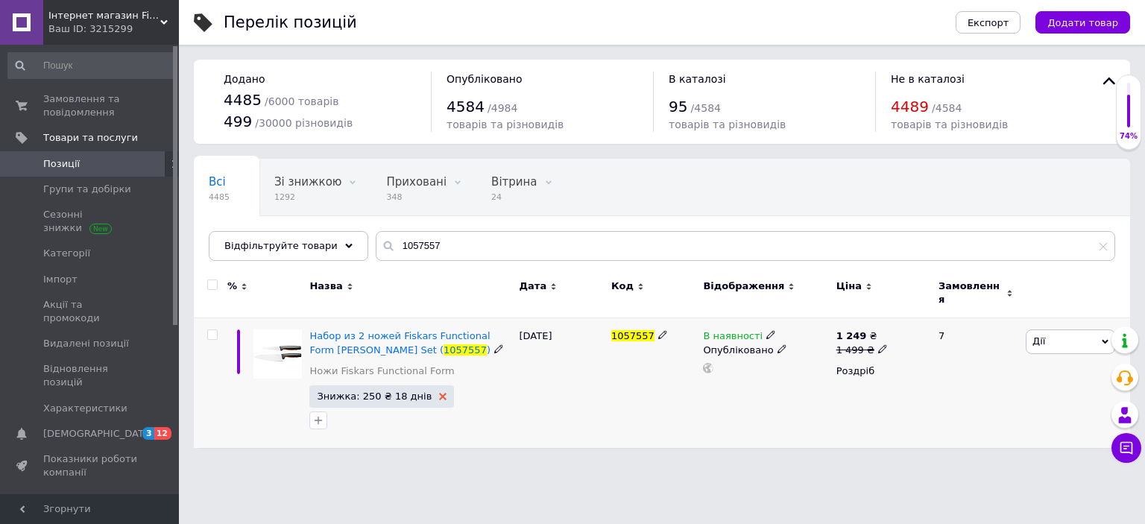
click at [439, 393] on use at bounding box center [442, 396] width 7 height 7
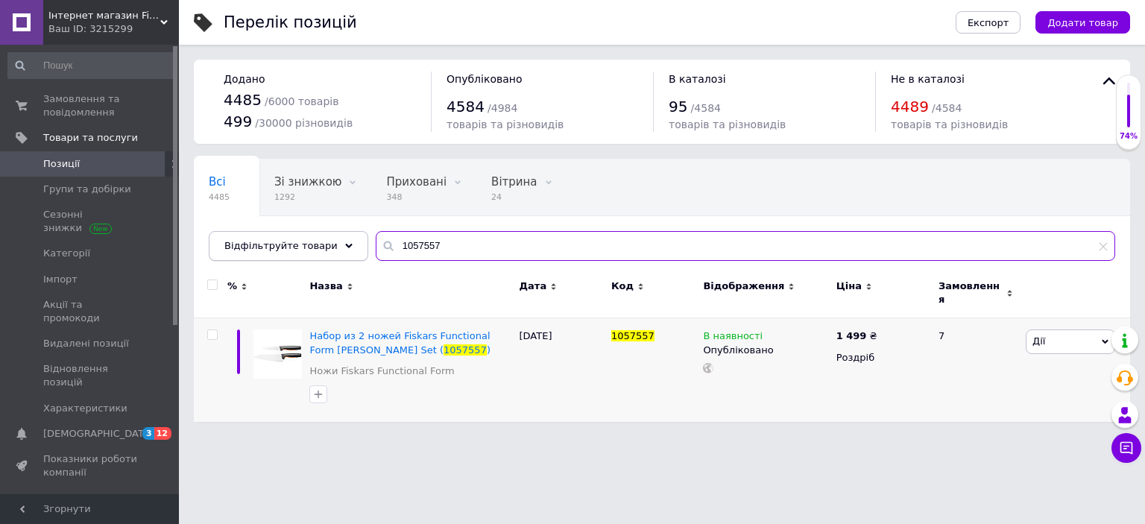
drag, startPoint x: 437, startPoint y: 235, endPoint x: 283, endPoint y: 232, distance: 154.3
click at [283, 232] on div "Відфільтруйте товари 1057557" at bounding box center [662, 246] width 906 height 30
paste input "27305"
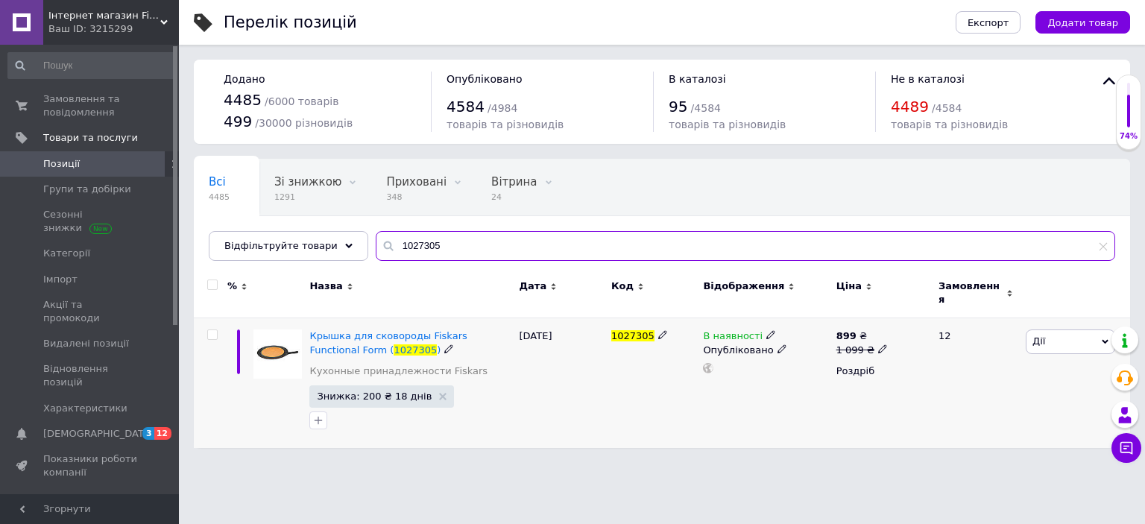
type input "1027305"
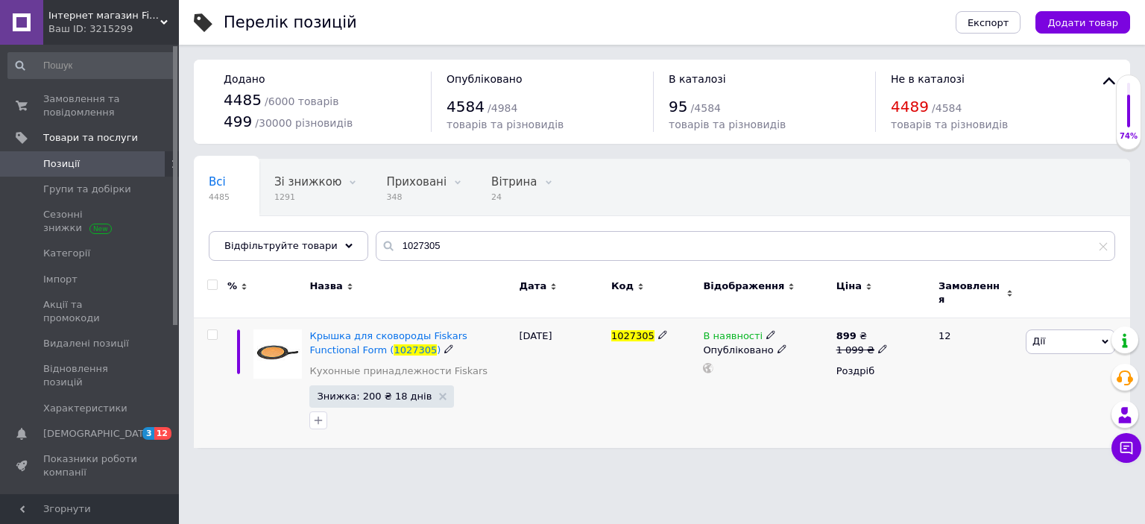
click at [878, 344] on icon at bounding box center [882, 348] width 9 height 9
drag, startPoint x: 918, startPoint y: 315, endPoint x: 908, endPoint y: 318, distance: 10.9
click at [908, 318] on input "1099" at bounding box center [950, 326] width 113 height 30
type input "1149"
click at [727, 414] on div "В наявності Опубліковано" at bounding box center [765, 383] width 133 height 130
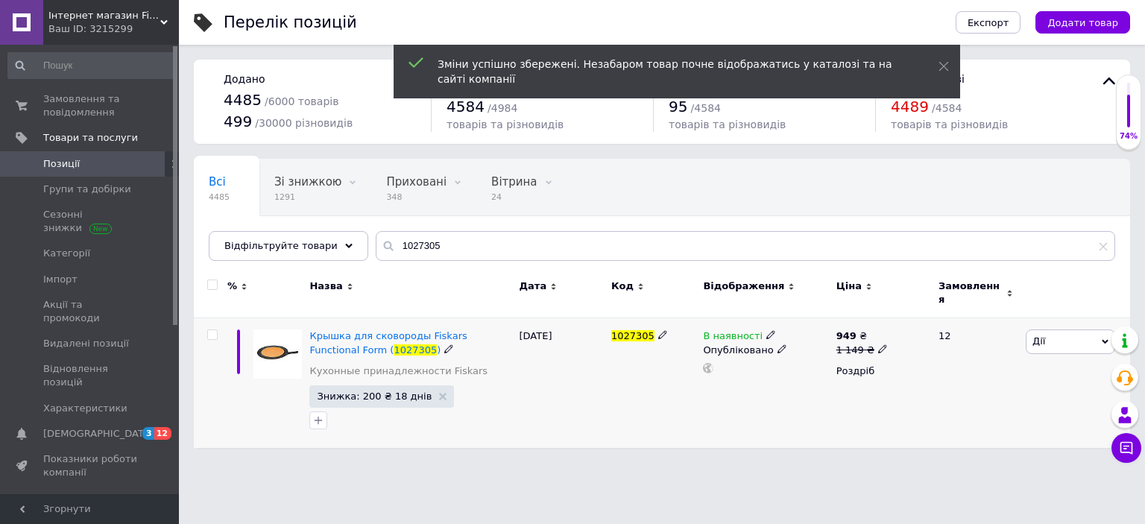
click at [362, 391] on span "Знижка: 200 ₴ 18 днів" at bounding box center [374, 396] width 115 height 10
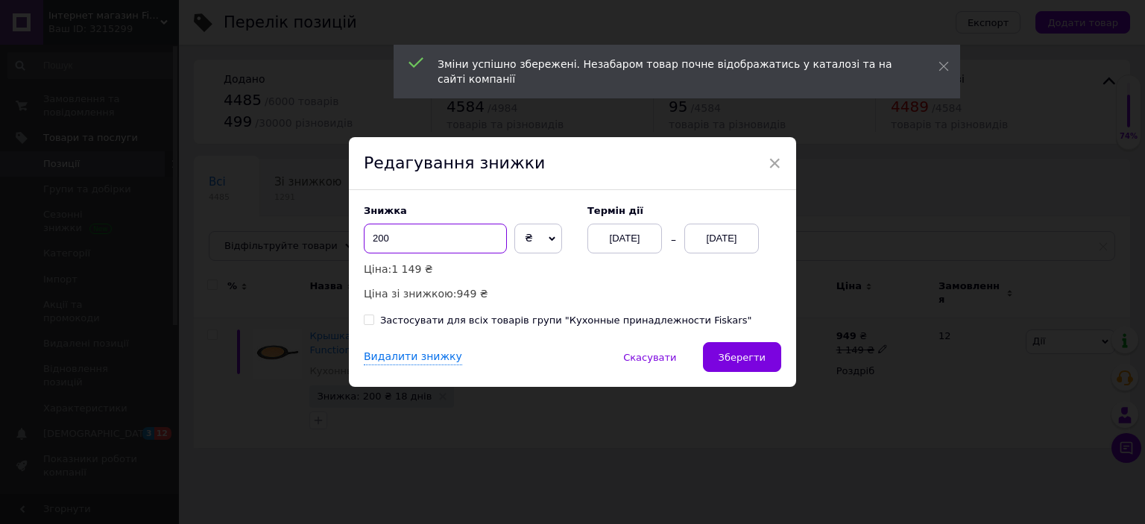
drag, startPoint x: 381, startPoint y: 233, endPoint x: 370, endPoint y: 235, distance: 10.7
click at [370, 235] on input "200" at bounding box center [435, 239] width 143 height 30
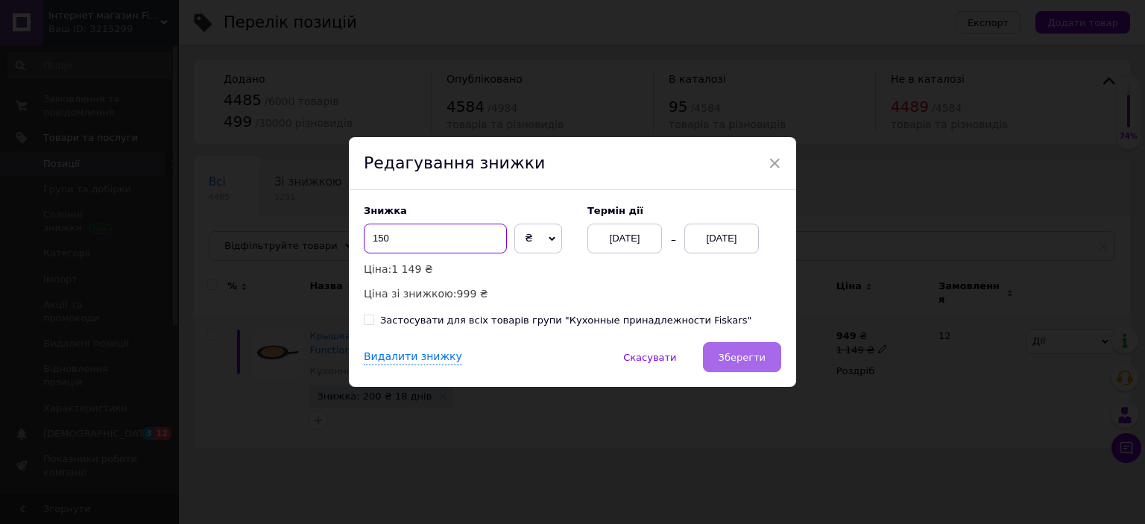
type input "150"
click at [770, 361] on button "Зберегти" at bounding box center [742, 357] width 78 height 30
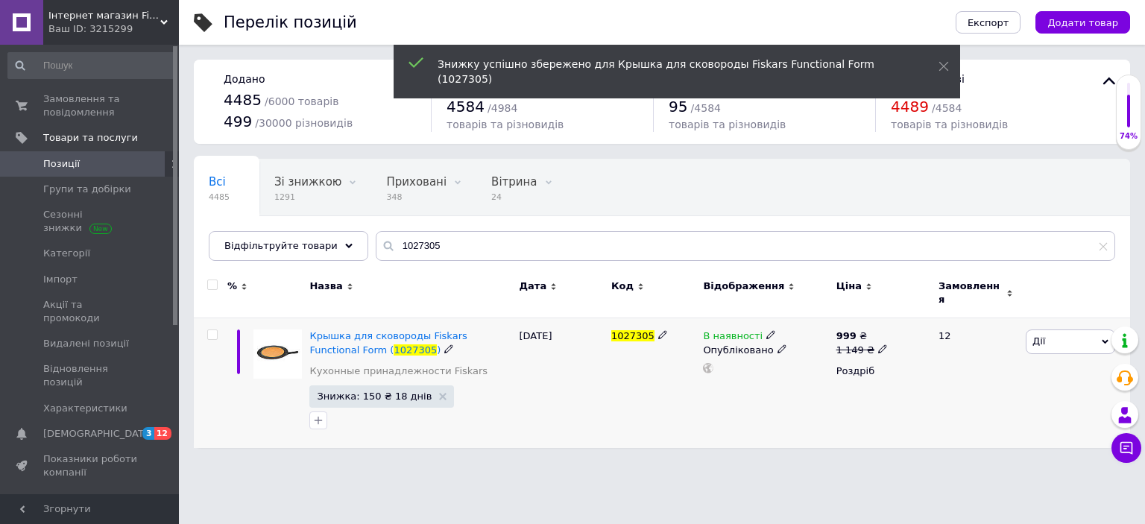
click at [620, 330] on span "1027305" at bounding box center [632, 335] width 43 height 11
copy span "1027305"
